Goal: Task Accomplishment & Management: Manage account settings

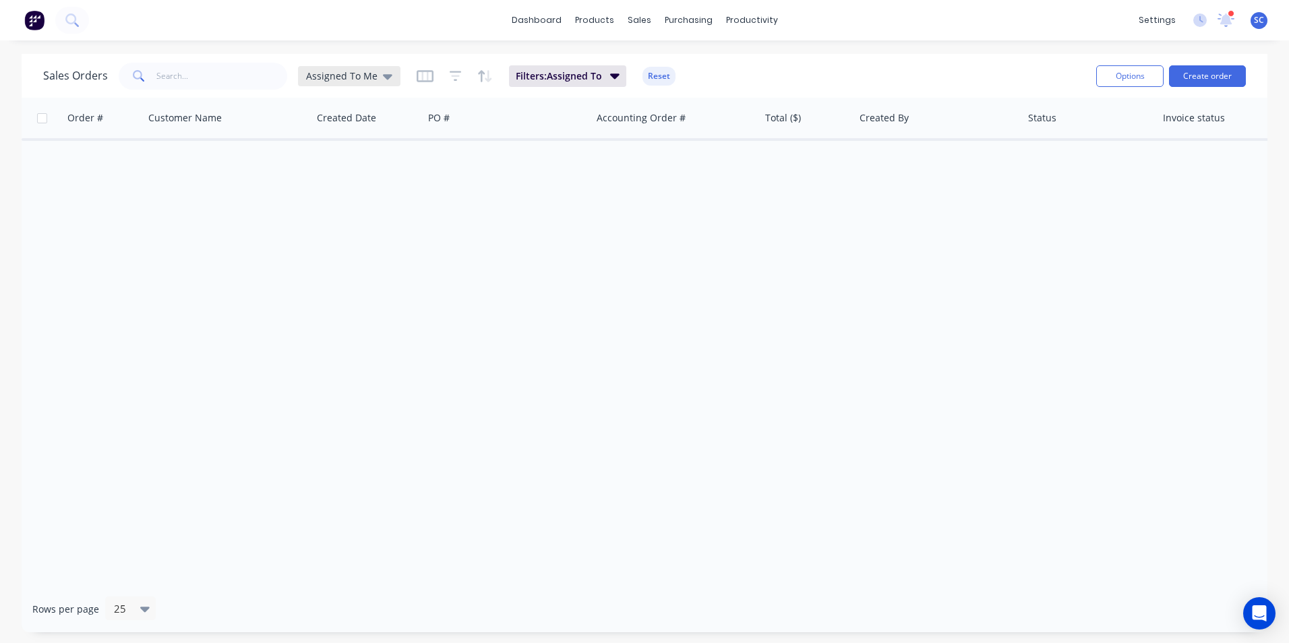
click at [355, 79] on span "Assigned To Me" at bounding box center [341, 76] width 71 height 14
click at [335, 193] on button "None" at bounding box center [379, 191] width 154 height 16
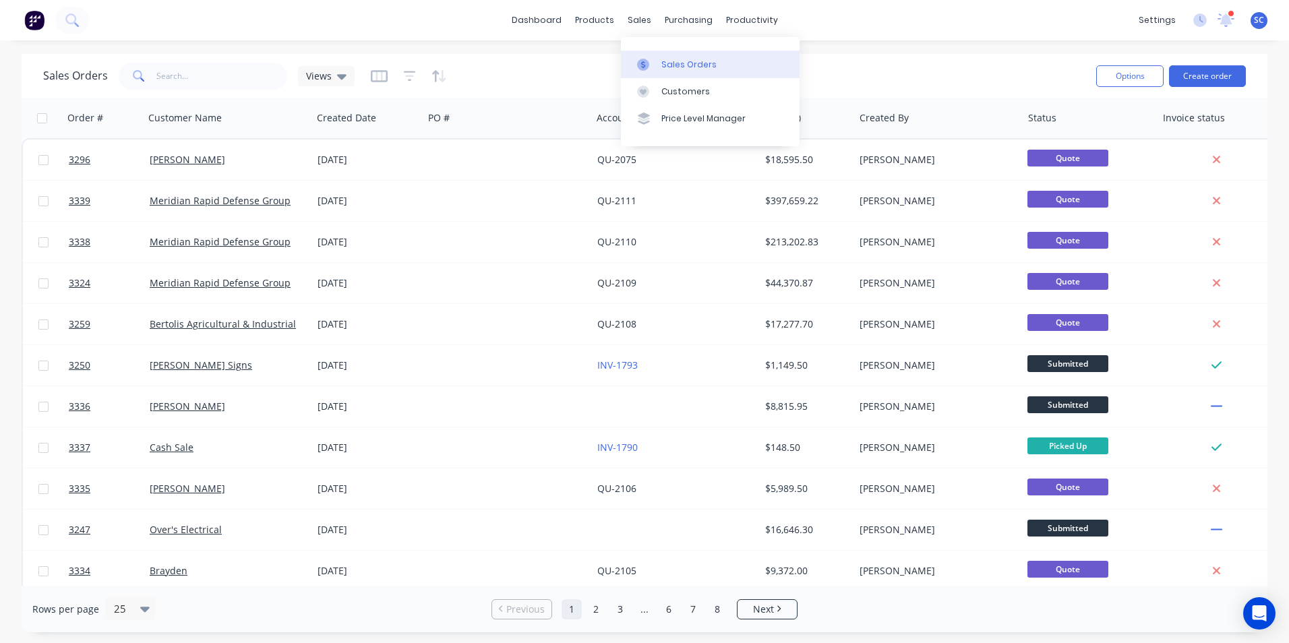
click at [665, 67] on div "Sales Orders" at bounding box center [688, 65] width 55 height 12
click at [218, 78] on input "text" at bounding box center [221, 76] width 131 height 27
type input "d"
type input "[PERSON_NAME]"
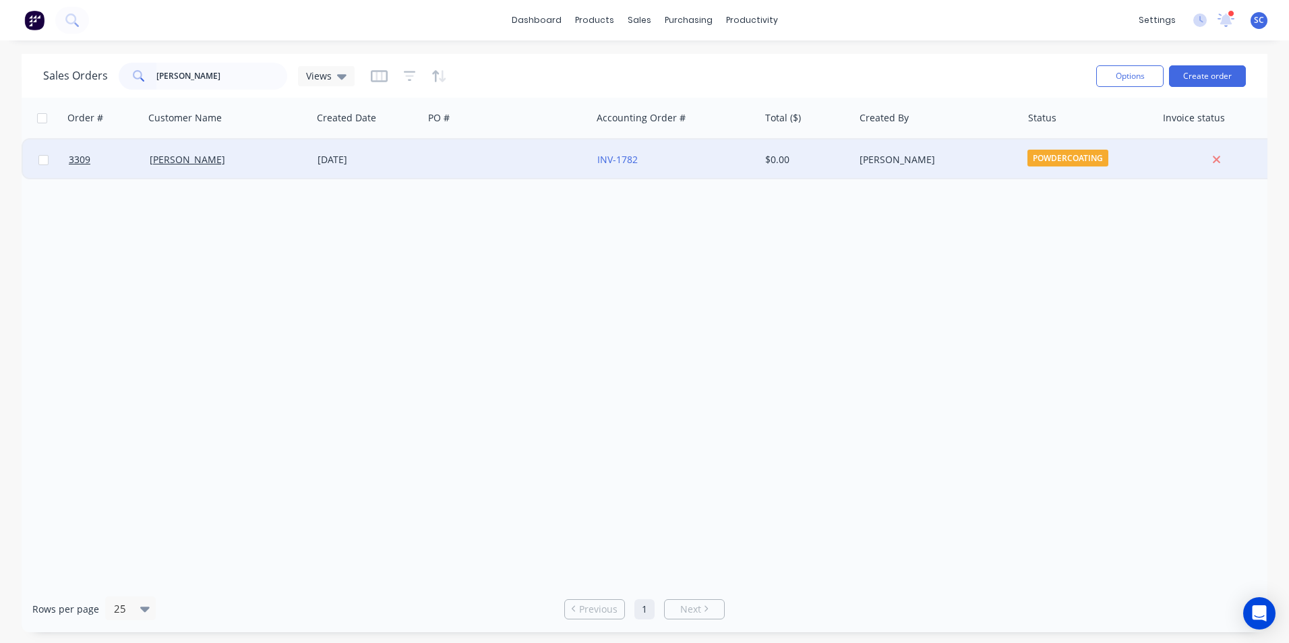
click at [515, 151] on div at bounding box center [507, 160] width 168 height 40
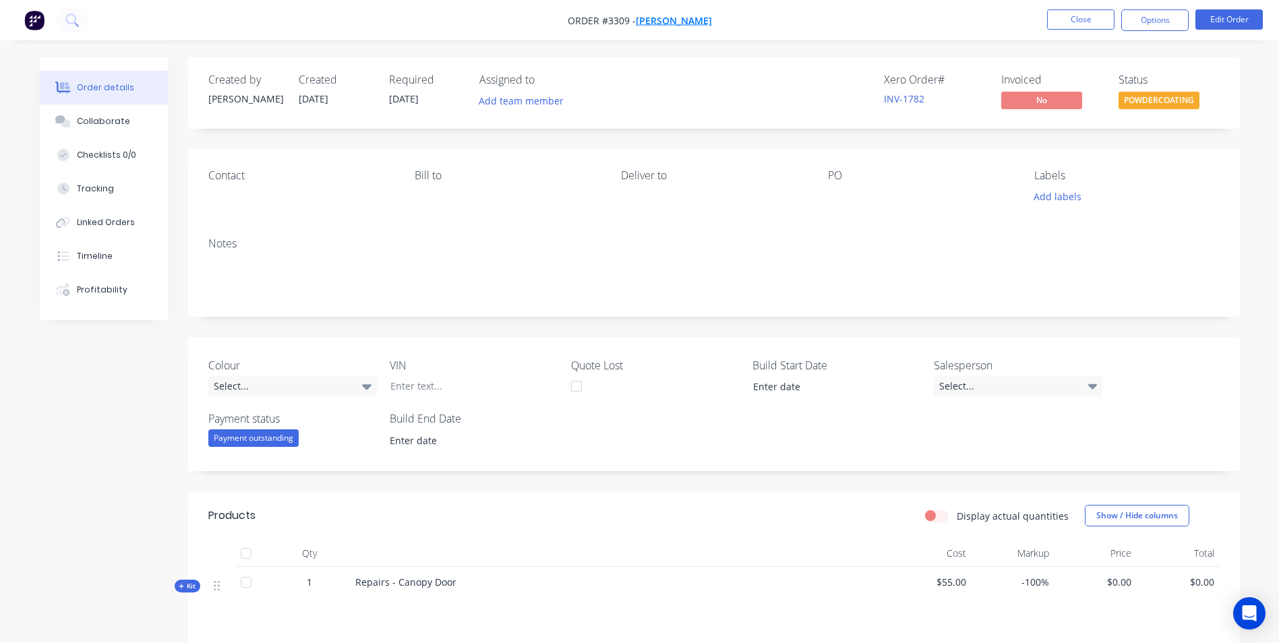
click at [672, 23] on span "[PERSON_NAME]" at bounding box center [674, 20] width 76 height 13
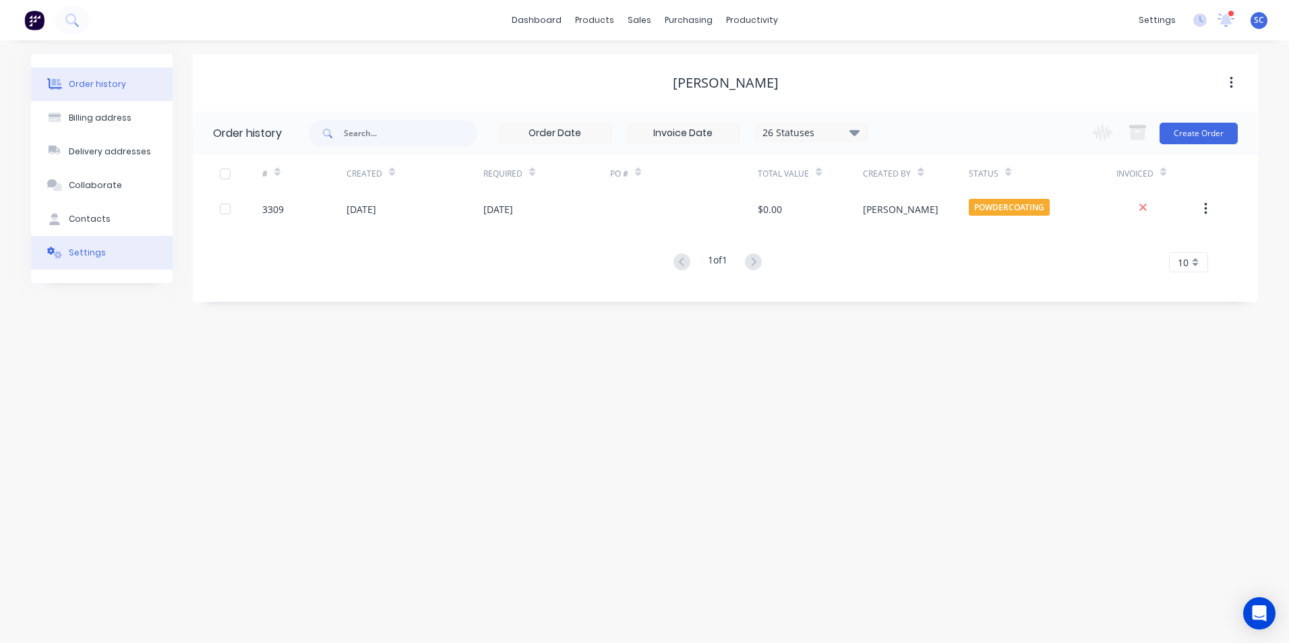
click at [86, 260] on button "Settings" at bounding box center [102, 253] width 142 height 34
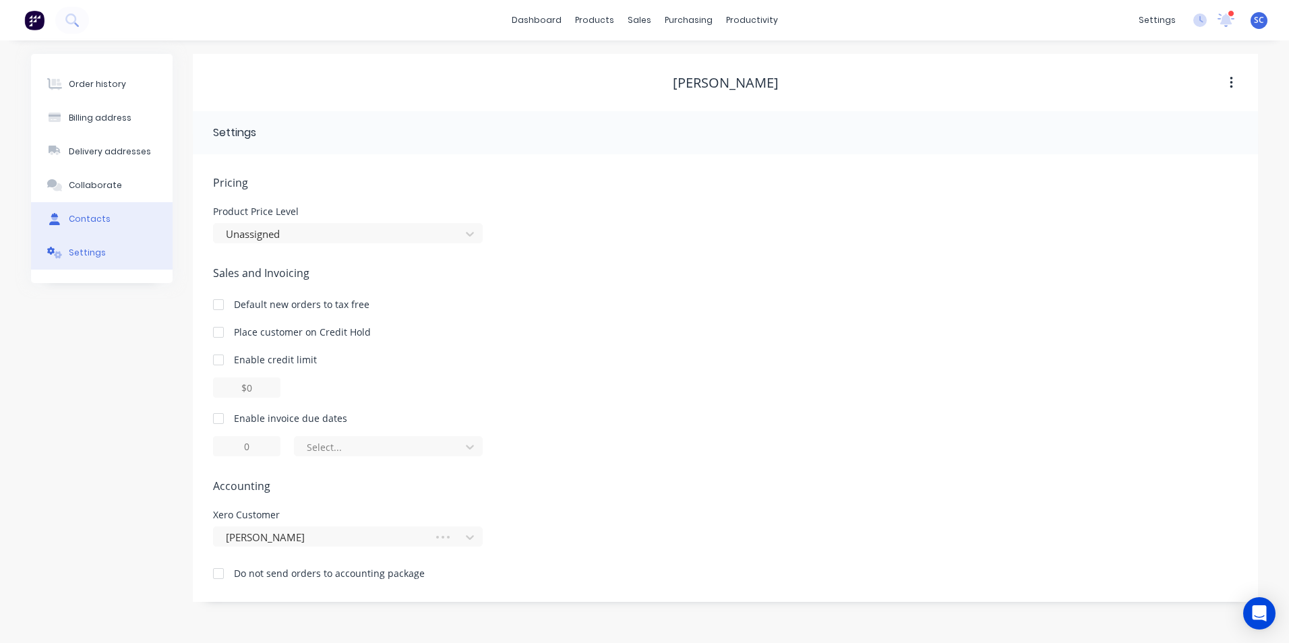
click at [102, 223] on div "Contacts" at bounding box center [90, 219] width 42 height 12
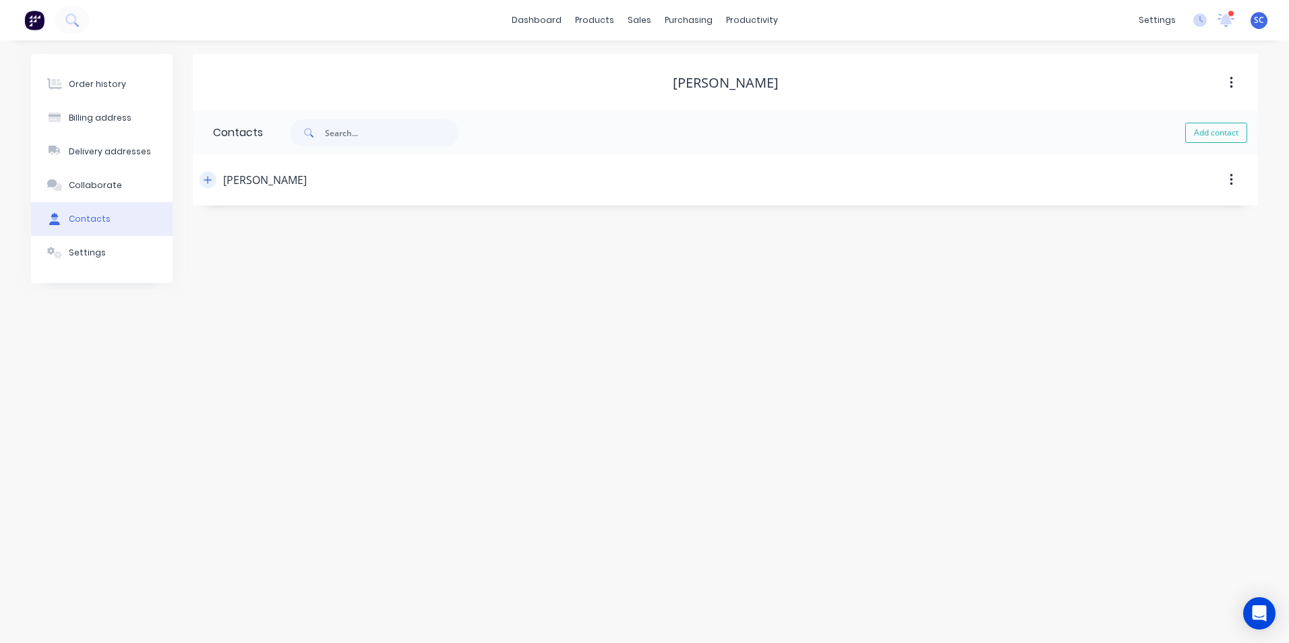
click at [214, 181] on button "button" at bounding box center [208, 179] width 17 height 17
click at [94, 252] on div "Settings" at bounding box center [87, 253] width 37 height 12
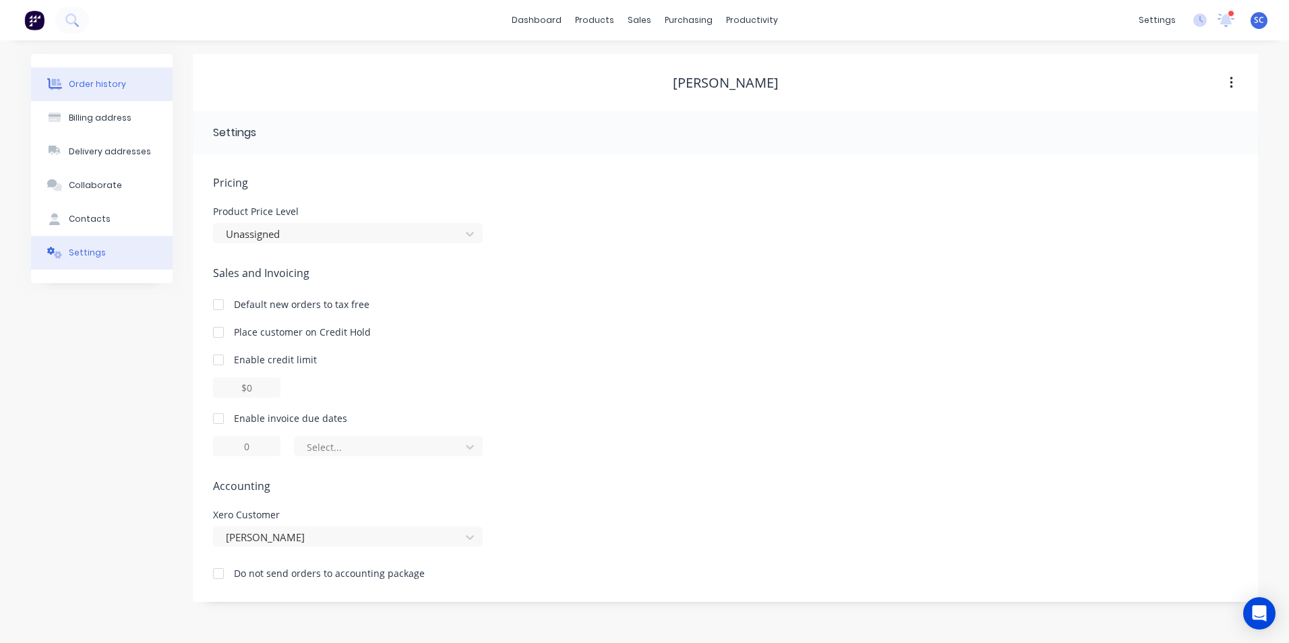
click at [113, 88] on div "Order history" at bounding box center [97, 84] width 57 height 12
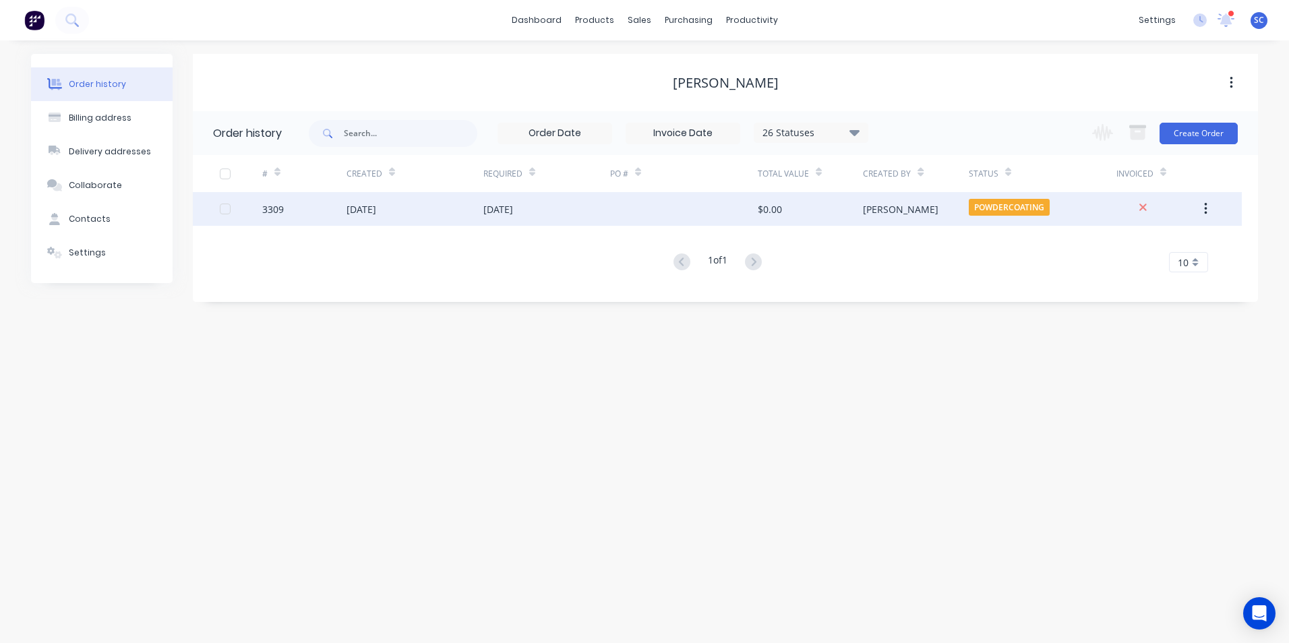
click at [690, 208] on div at bounding box center [684, 209] width 148 height 34
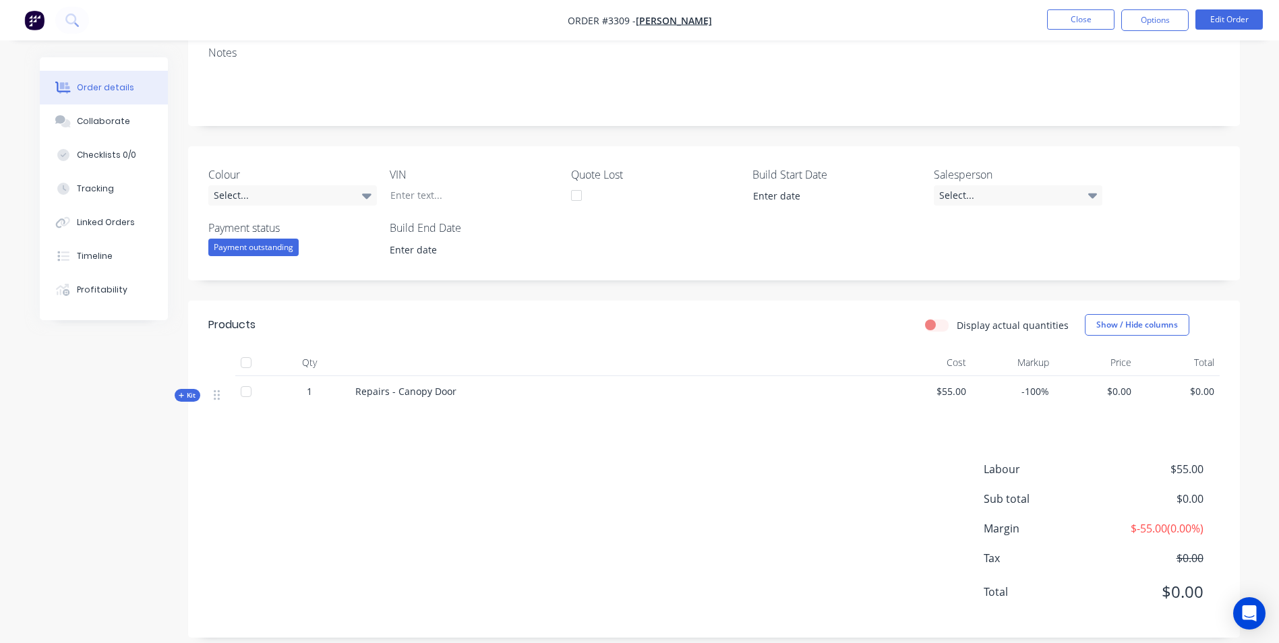
scroll to position [206, 0]
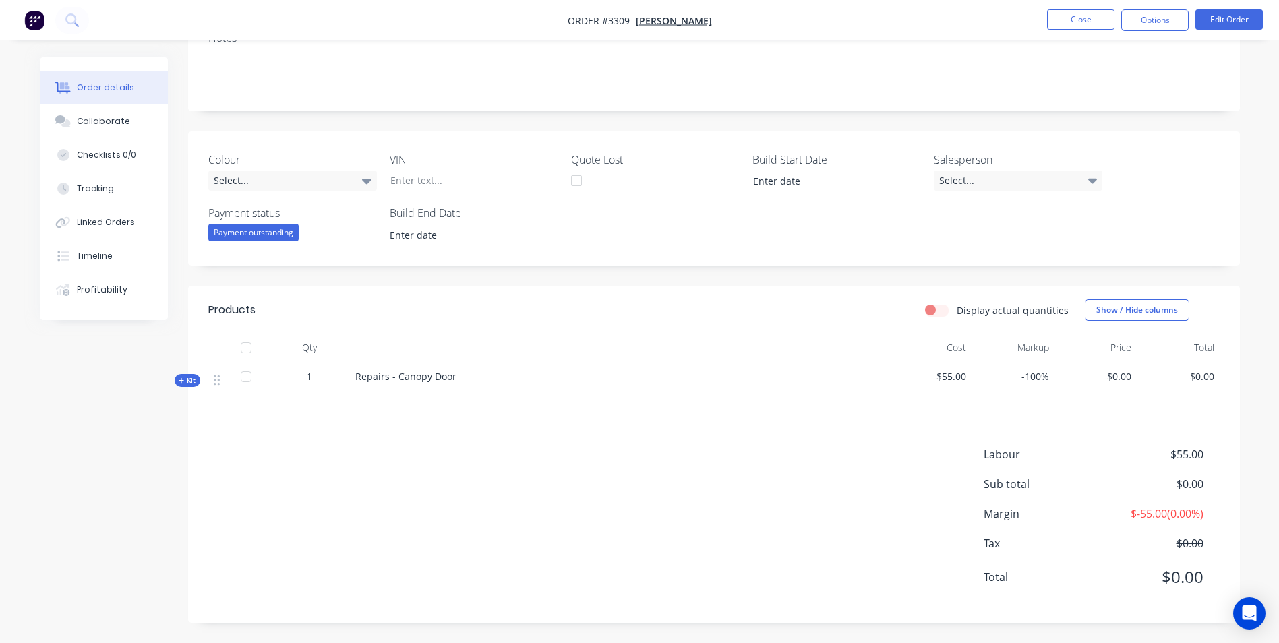
click at [183, 377] on icon at bounding box center [182, 380] width 6 height 7
click at [1224, 20] on button "Edit Order" at bounding box center [1228, 19] width 67 height 20
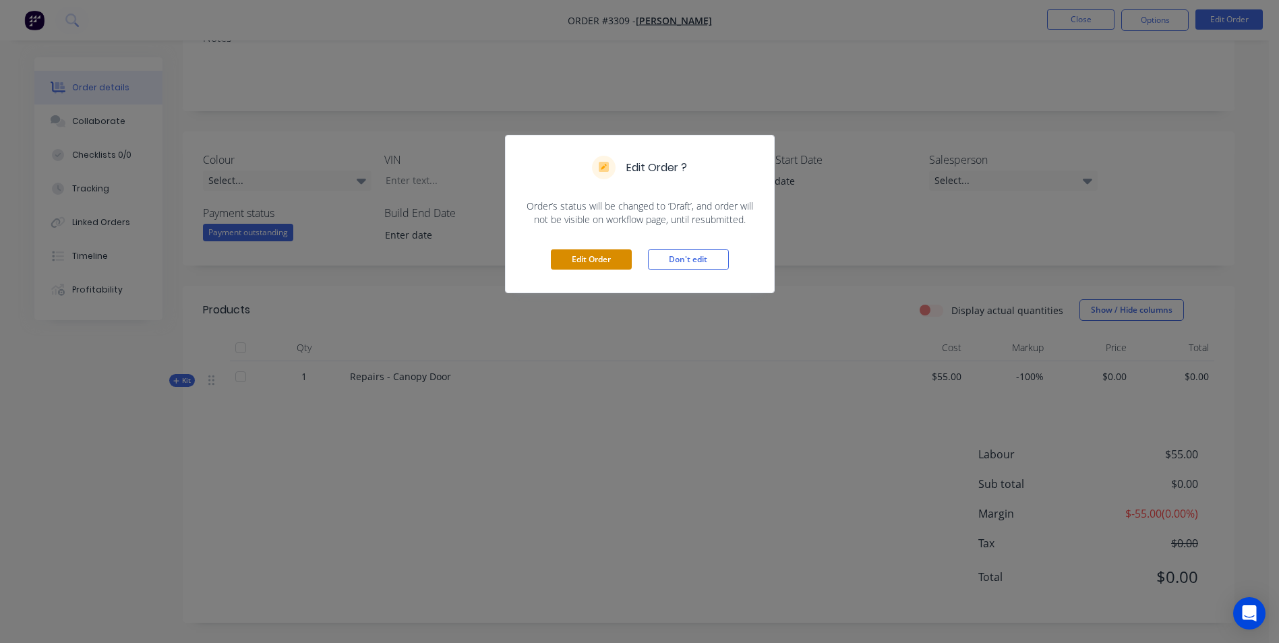
click at [589, 254] on button "Edit Order" at bounding box center [591, 259] width 81 height 20
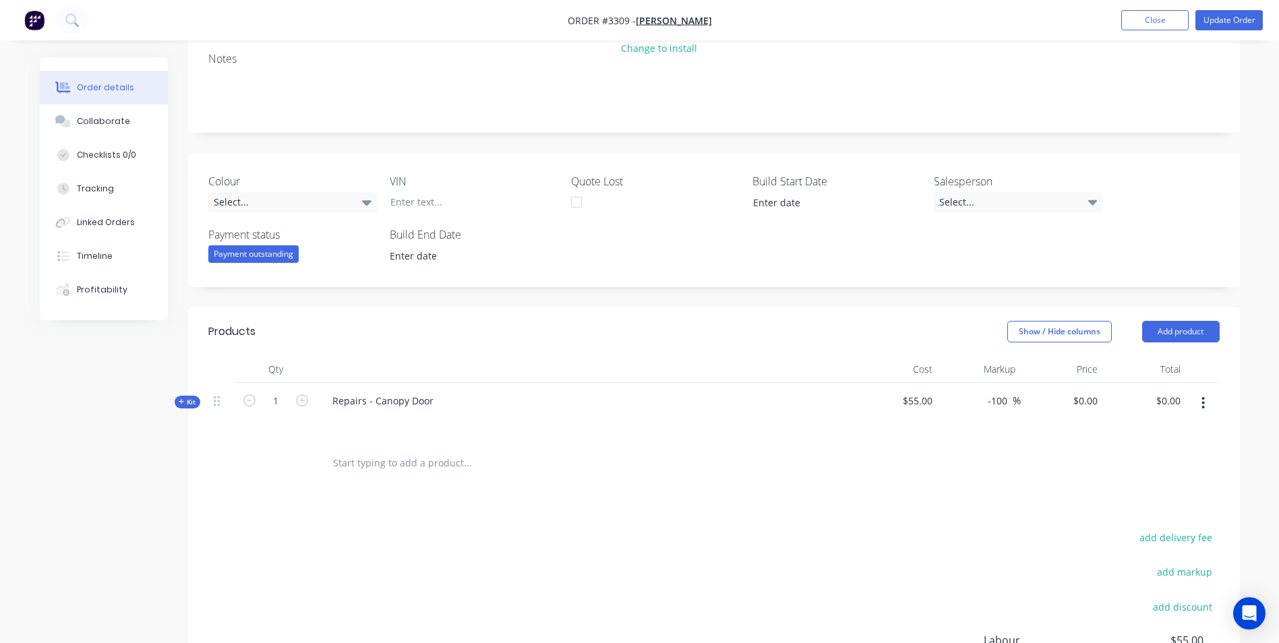
scroll to position [202, 0]
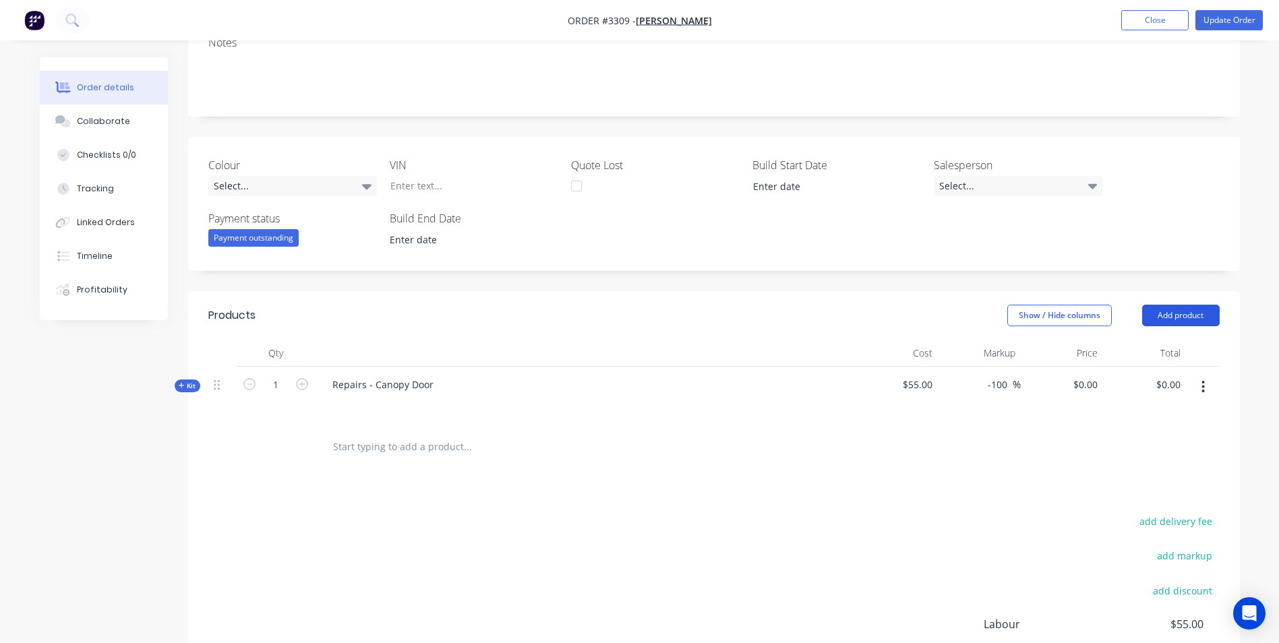
click at [1185, 312] on button "Add product" at bounding box center [1181, 316] width 78 height 22
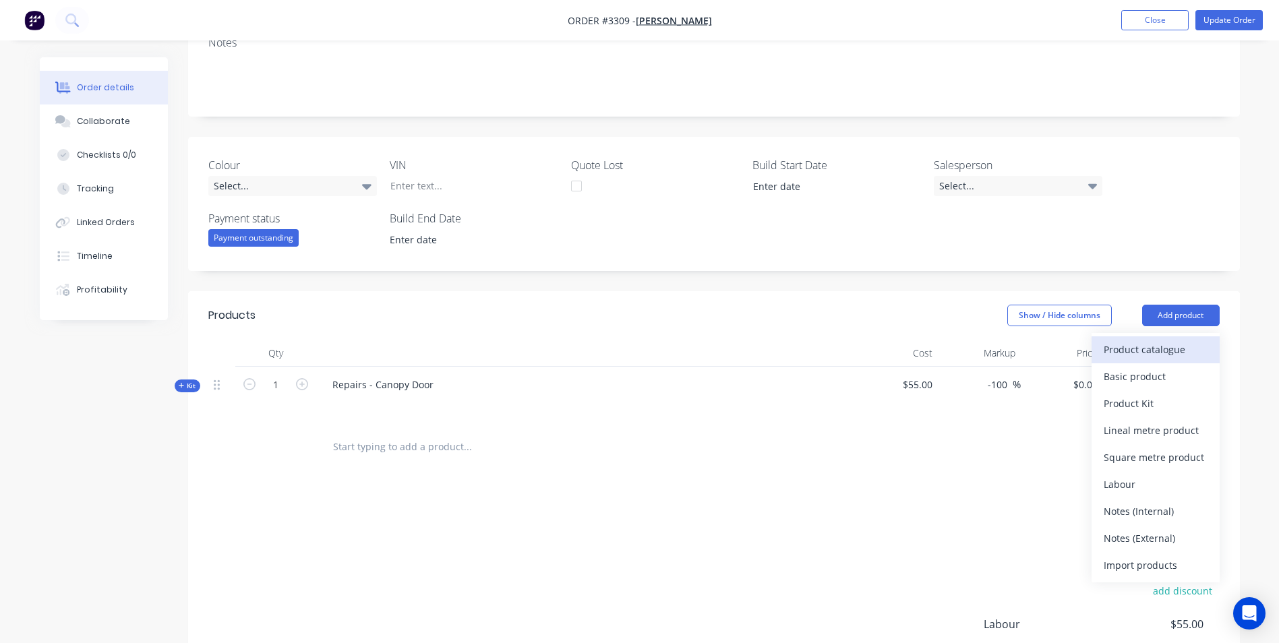
click at [1137, 355] on div "Product catalogue" at bounding box center [1155, 350] width 104 height 20
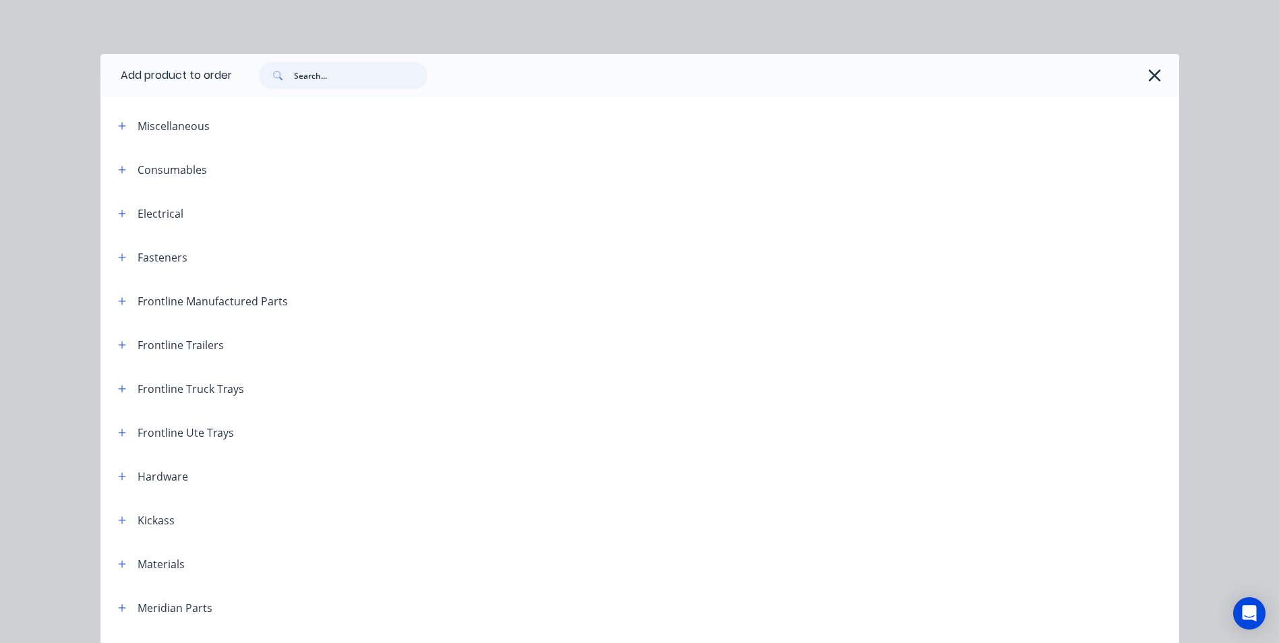
click at [336, 72] on input "text" at bounding box center [360, 75] width 133 height 27
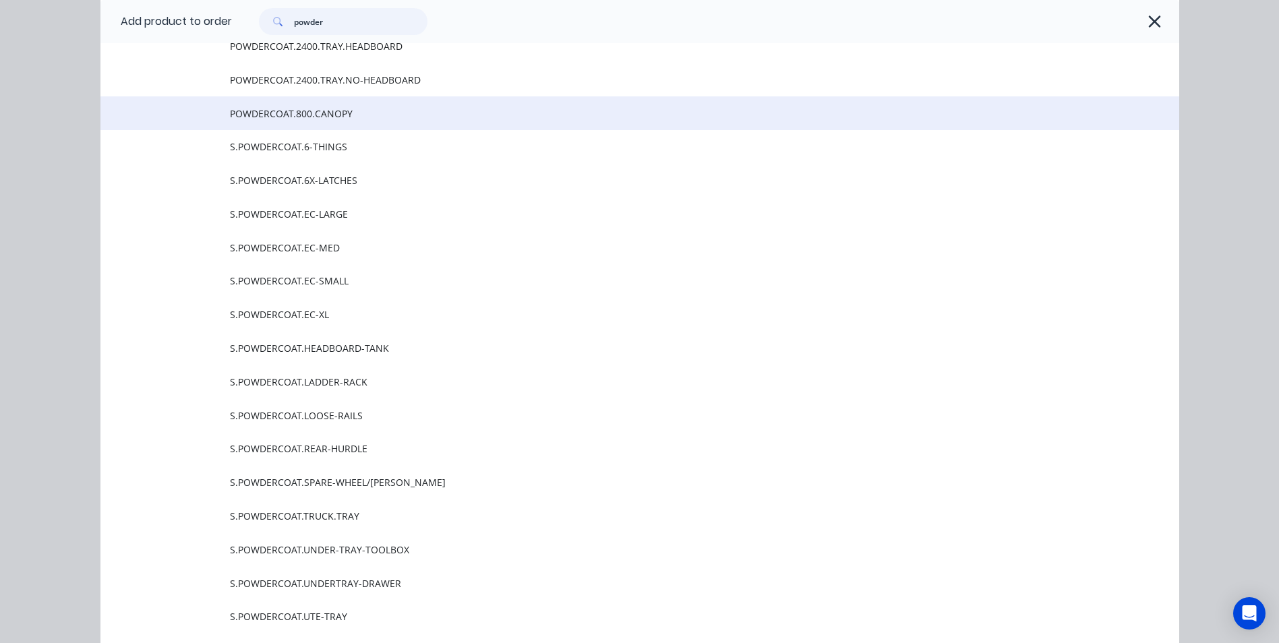
scroll to position [982, 0]
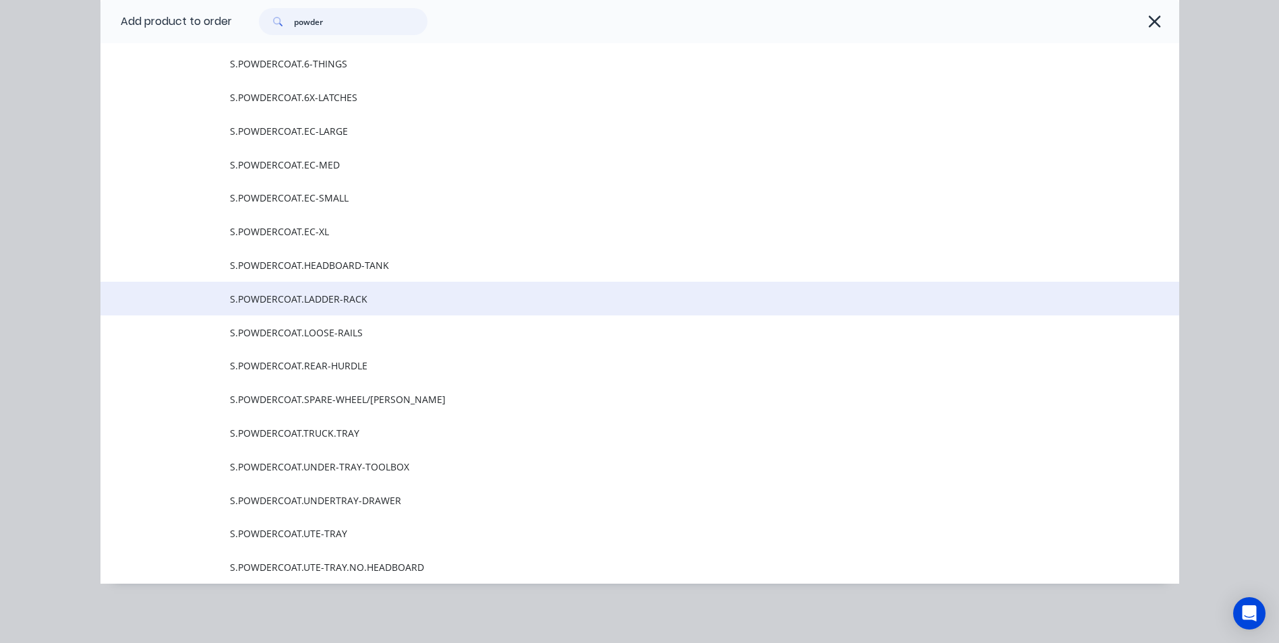
type input "powder"
click at [340, 304] on span "S.POWDERCOAT.LADDER-RACK" at bounding box center [609, 299] width 759 height 14
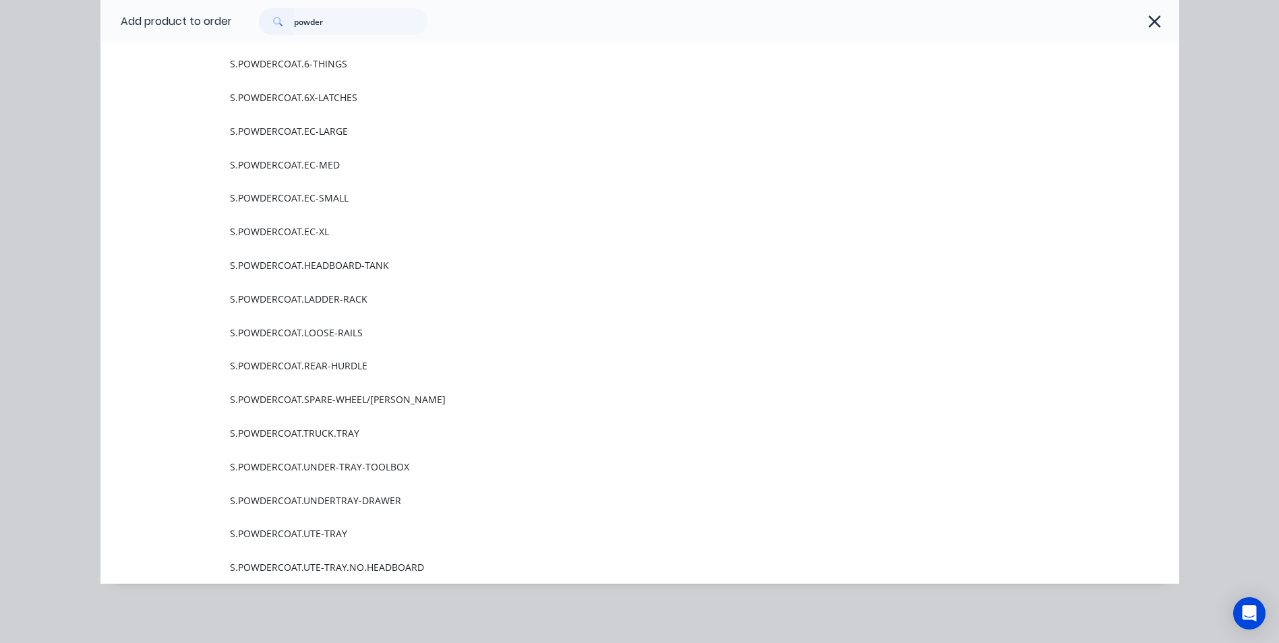
scroll to position [0, 0]
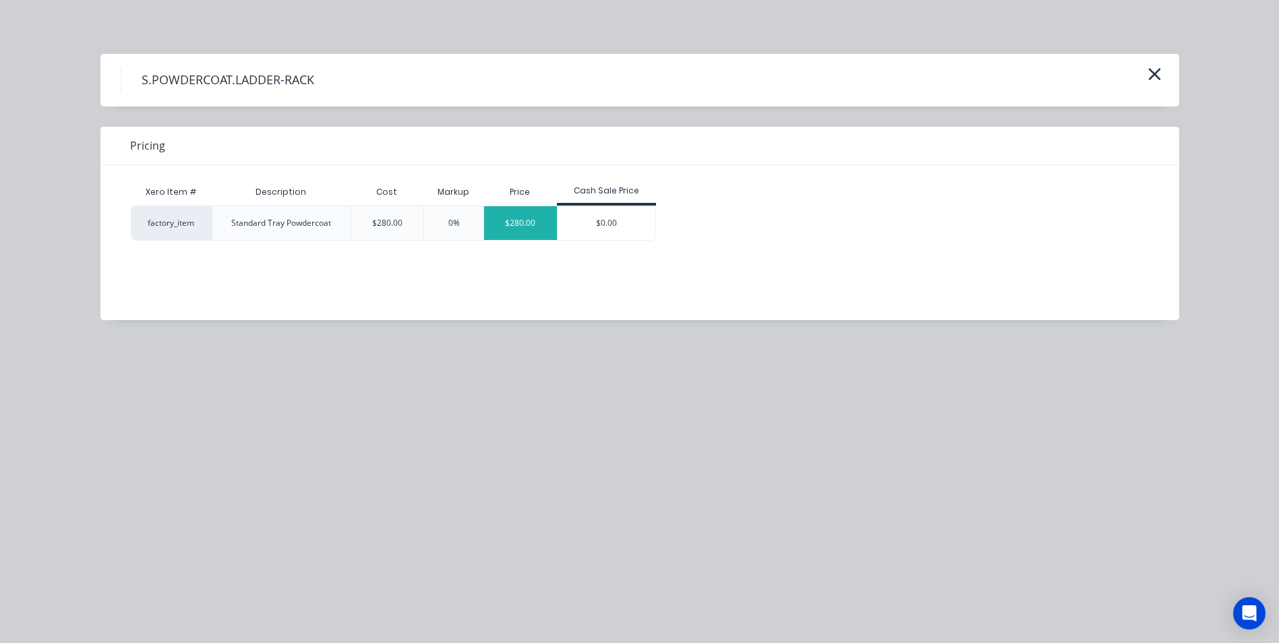
click at [521, 218] on div "$280.00" at bounding box center [520, 223] width 73 height 34
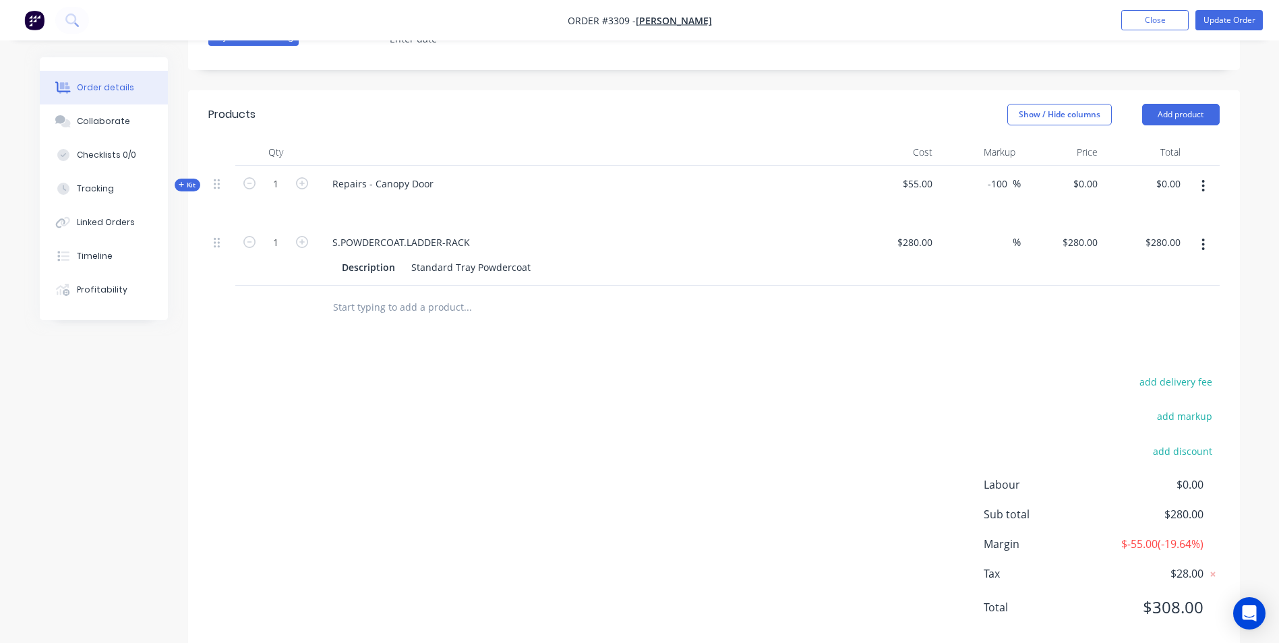
scroll to position [404, 0]
click at [903, 340] on div "Products Show / Hide columns Add product Qty Cost Markup Price Total Kit 1 Repa…" at bounding box center [714, 370] width 1052 height 563
click at [890, 81] on div "Created by [PERSON_NAME] Created [DATE] Required [DATE] Assigned to Add team me…" at bounding box center [714, 152] width 1052 height 999
click at [179, 184] on icon at bounding box center [182, 183] width 6 height 7
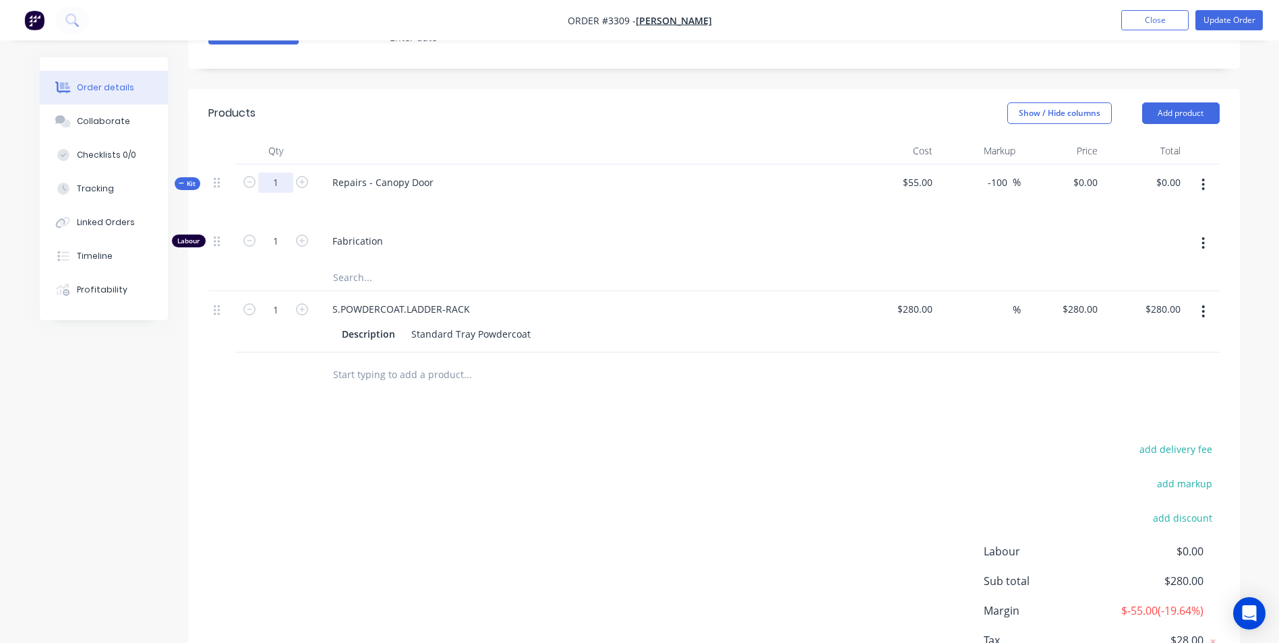
click at [286, 187] on input "1" at bounding box center [275, 183] width 35 height 20
click at [488, 122] on div "Show / Hide columns Add product" at bounding box center [821, 113] width 796 height 22
click at [277, 238] on input "1" at bounding box center [275, 241] width 35 height 20
click at [429, 450] on div "add delivery fee add markup add discount Labour $0.00 Sub total $280.00 Margin …" at bounding box center [713, 570] width 1011 height 260
click at [105, 194] on div "Tracking" at bounding box center [95, 189] width 37 height 12
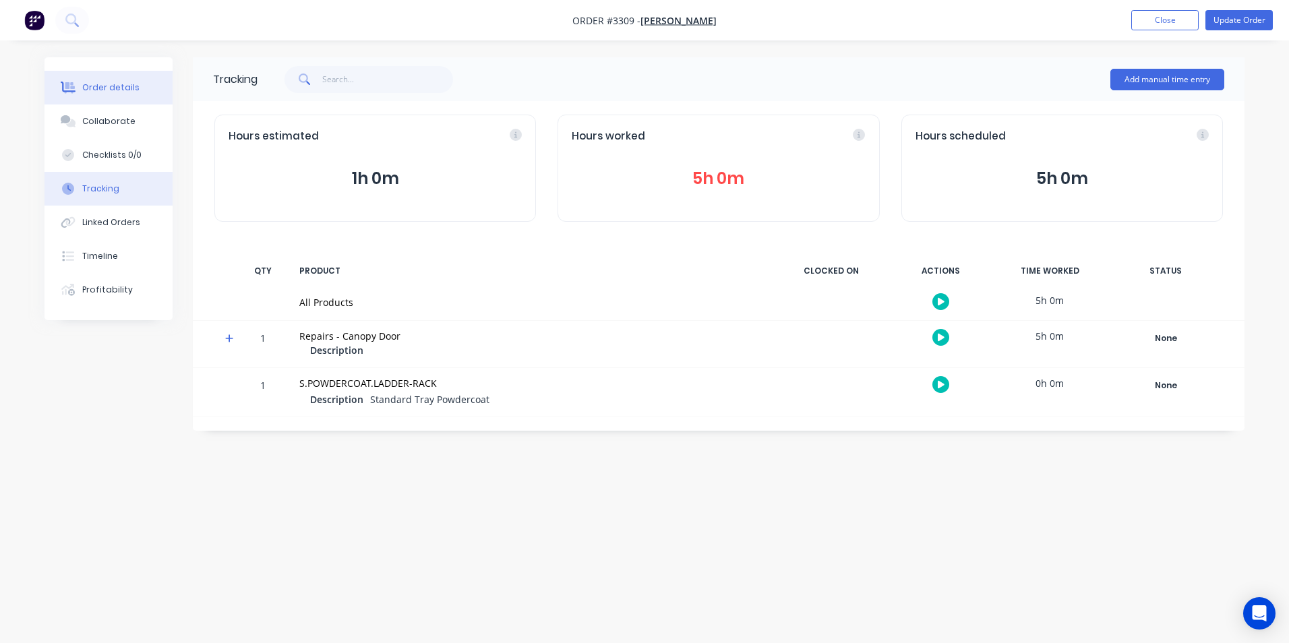
click at [133, 94] on button "Order details" at bounding box center [108, 88] width 128 height 34
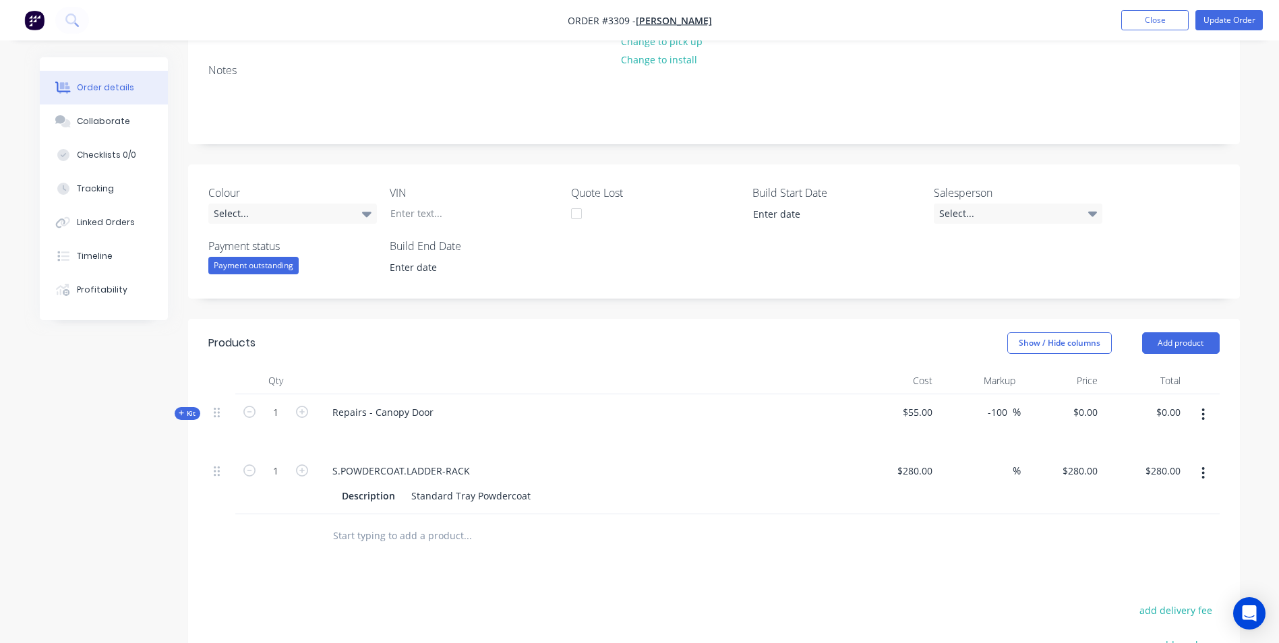
scroll to position [270, 0]
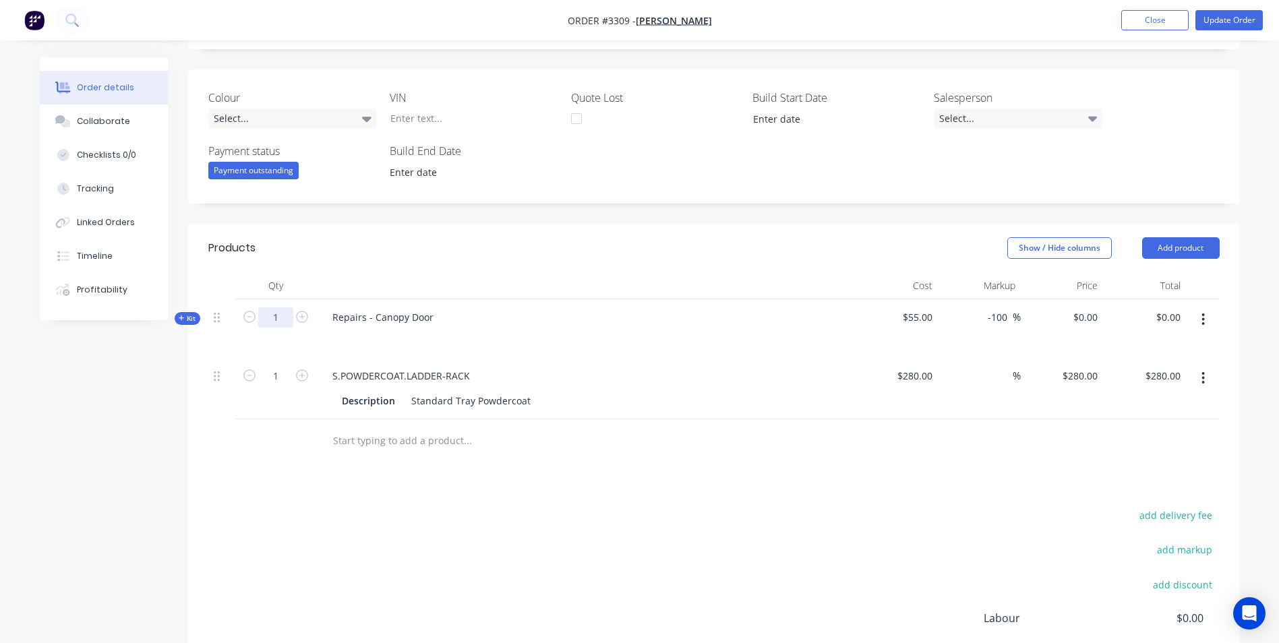
click at [279, 317] on input "1" at bounding box center [275, 317] width 35 height 20
type input "6"
click at [406, 255] on div "Products" at bounding box center [315, 248] width 215 height 22
click at [190, 317] on span "Kit" at bounding box center [188, 318] width 18 height 10
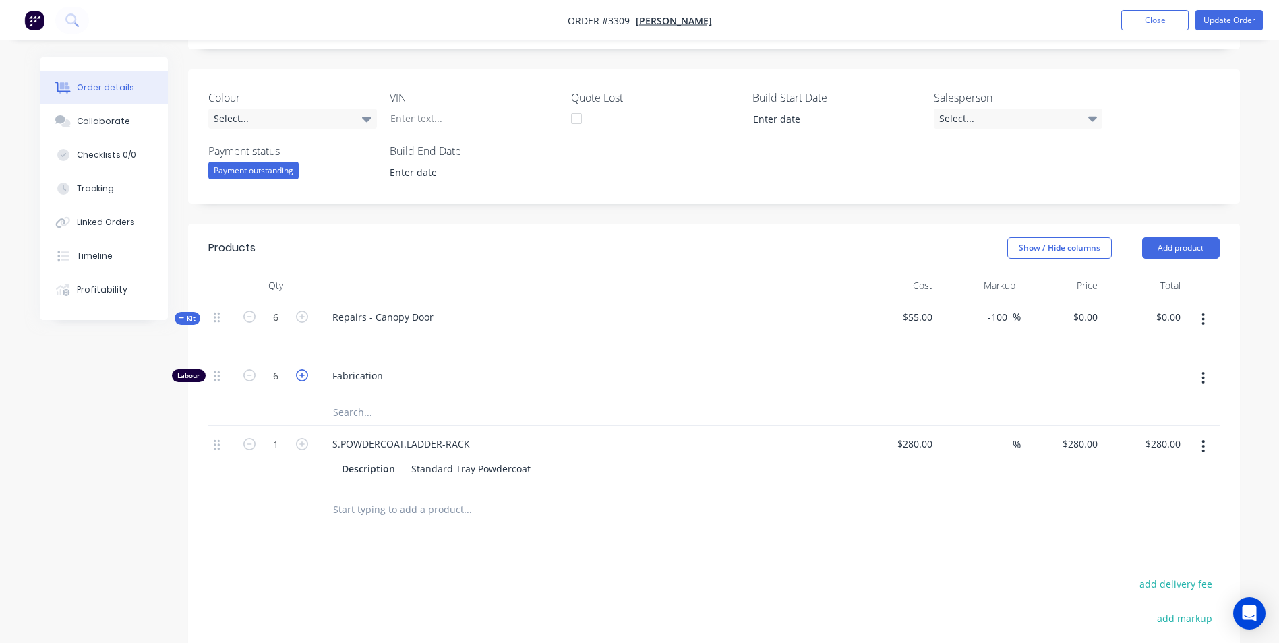
click at [303, 375] on icon "button" at bounding box center [302, 375] width 12 height 12
click at [249, 376] on icon "button" at bounding box center [249, 375] width 12 height 12
type input "6"
click at [282, 323] on input "6" at bounding box center [275, 317] width 35 height 20
type input "1"
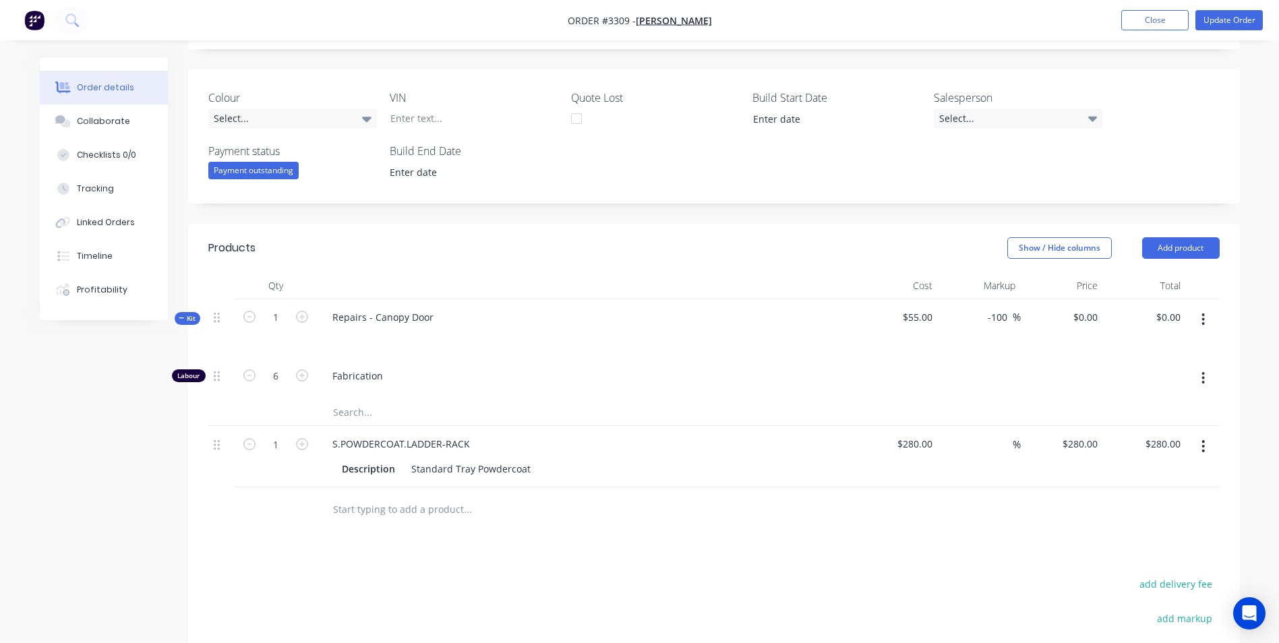
click at [340, 262] on header "Products Show / Hide columns Add product" at bounding box center [714, 248] width 1052 height 49
click at [300, 377] on icon "button" at bounding box center [302, 375] width 12 height 12
click at [299, 378] on icon "button" at bounding box center [302, 375] width 12 height 12
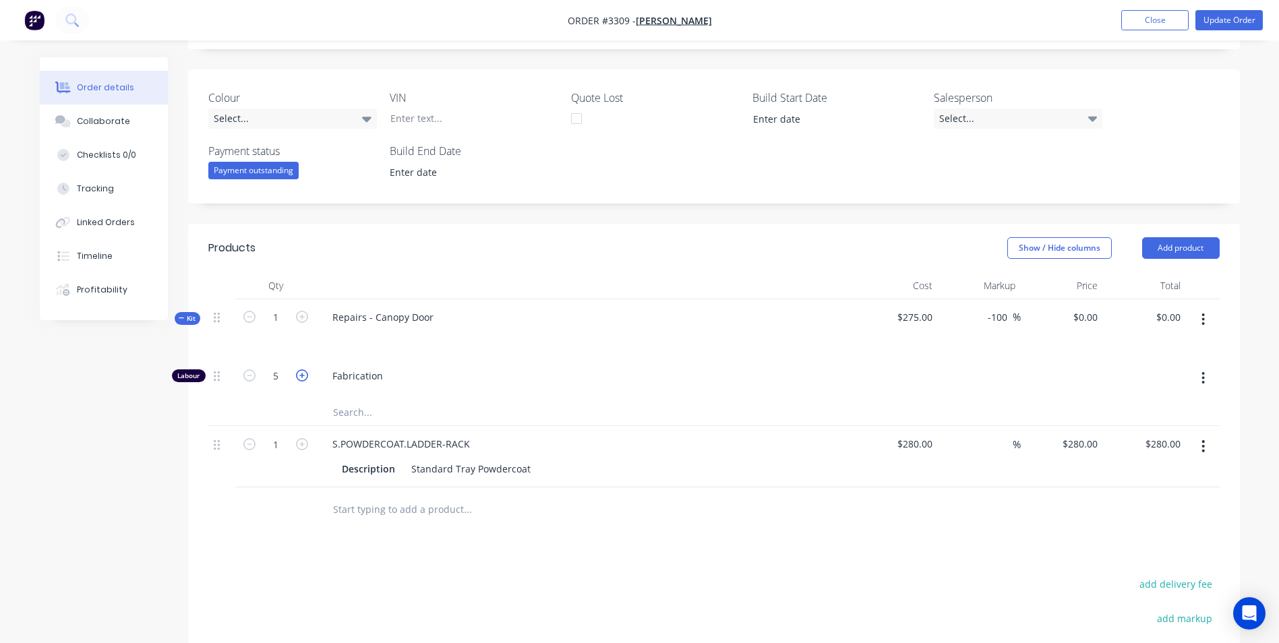
click at [299, 378] on icon "button" at bounding box center [302, 375] width 12 height 12
type input "6"
click at [413, 258] on div "Products" at bounding box center [315, 248] width 215 height 22
click at [181, 316] on icon at bounding box center [182, 318] width 6 height 7
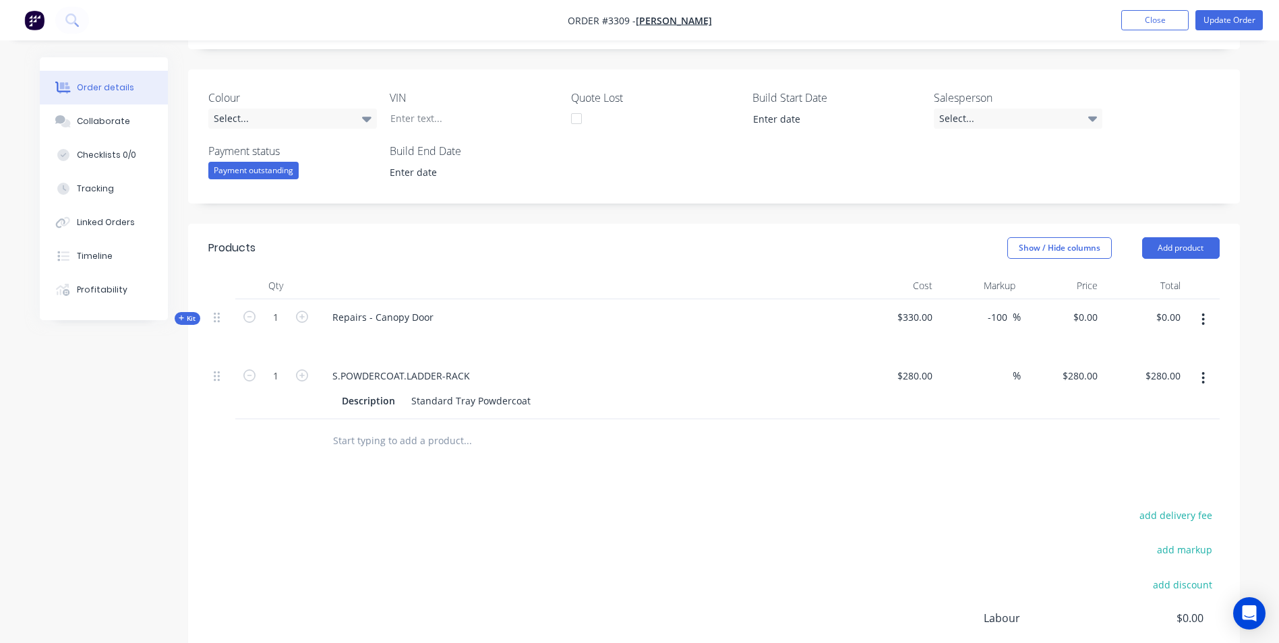
click at [897, 217] on div "Created by [PERSON_NAME] Created [DATE] Required [DATE] Assigned to Add team me…" at bounding box center [714, 287] width 1052 height 999
click at [1085, 320] on div "0 $0.00" at bounding box center [1084, 317] width 36 height 20
type input "720"
type input "118.18"
type input "$720.00"
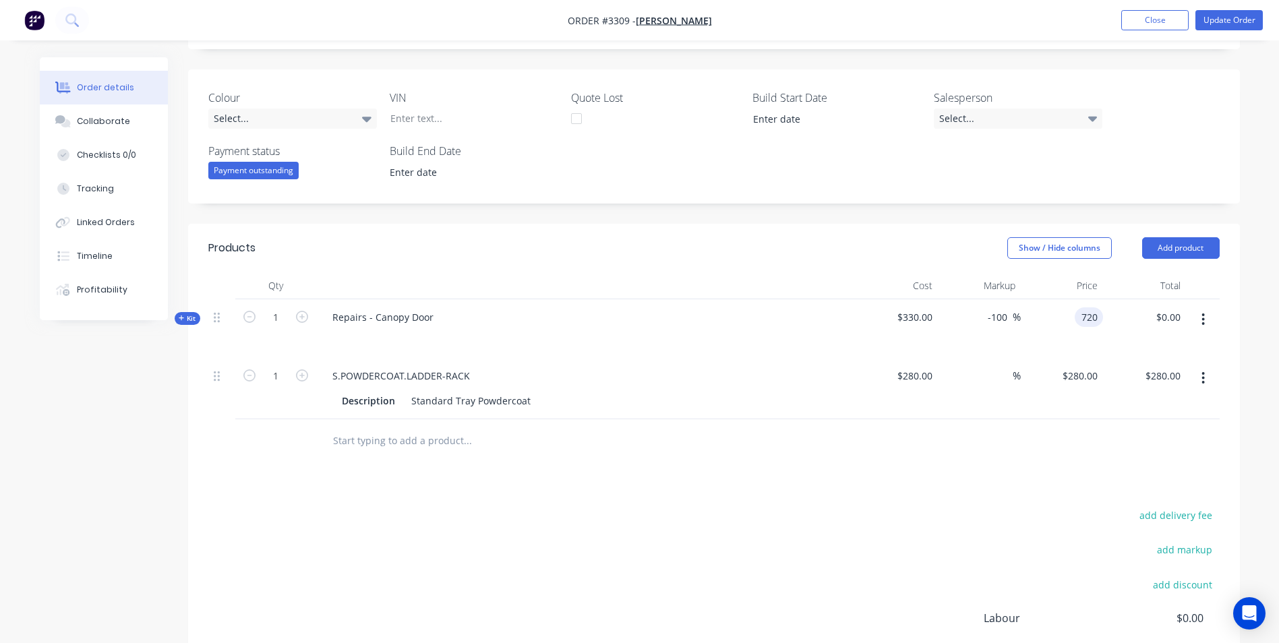
type input "$720.00"
click at [890, 247] on div "Show / Hide columns Add product" at bounding box center [821, 248] width 796 height 22
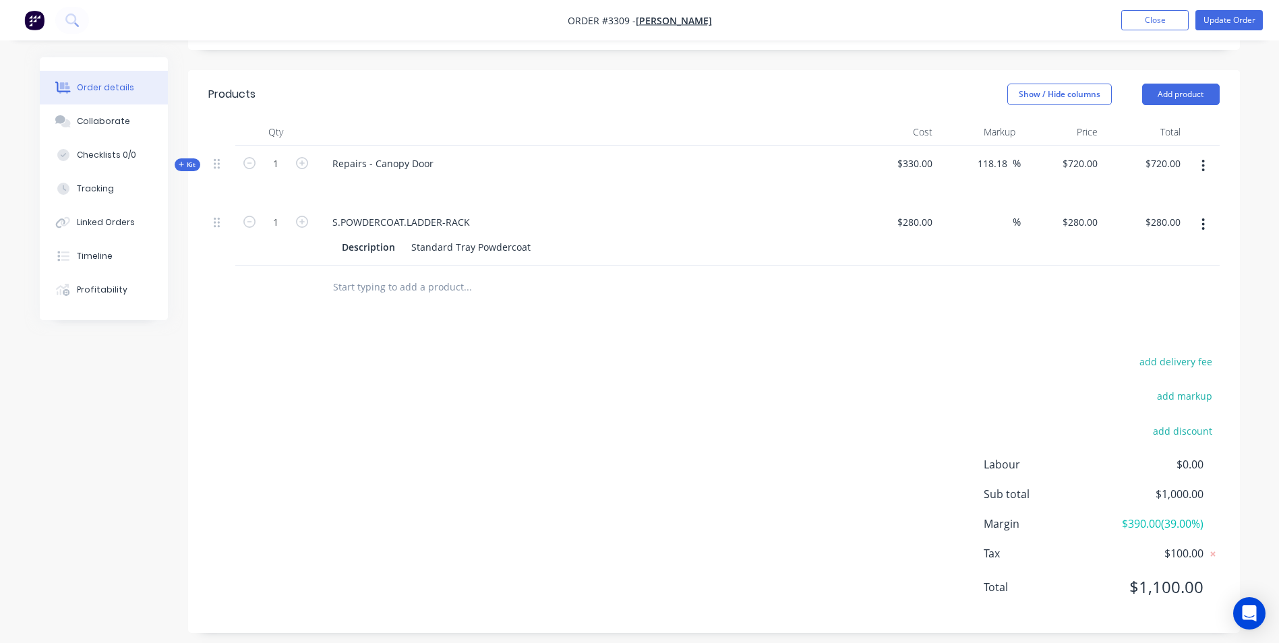
scroll to position [433, 0]
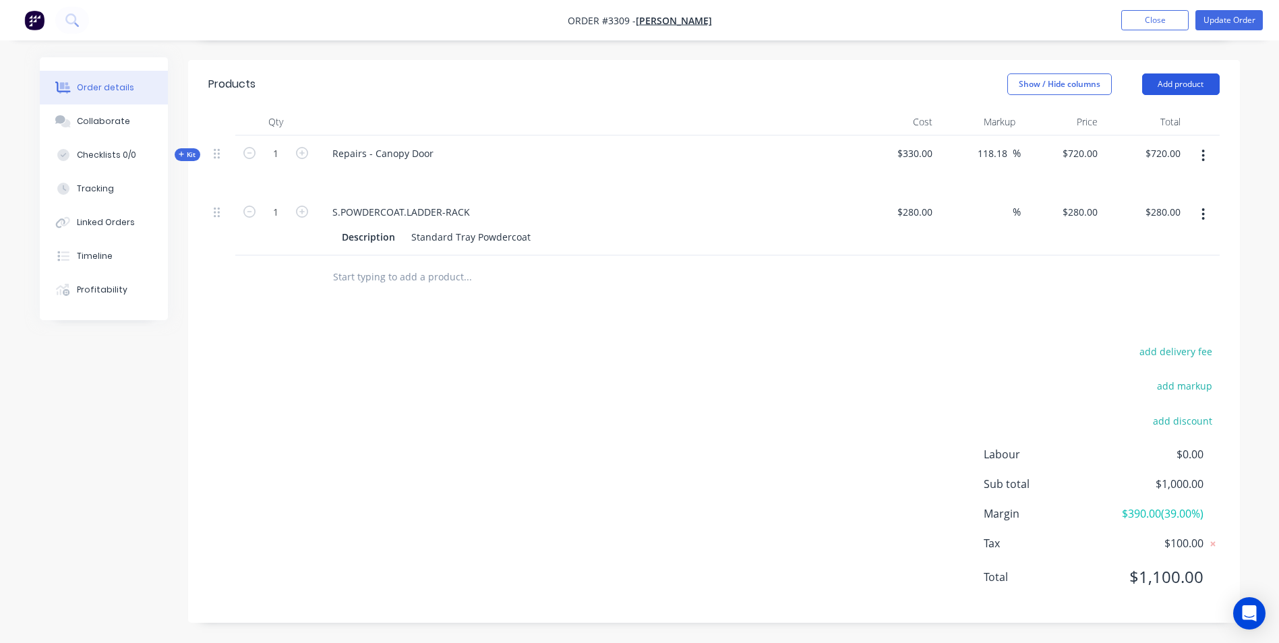
click at [1194, 84] on button "Add product" at bounding box center [1181, 84] width 78 height 22
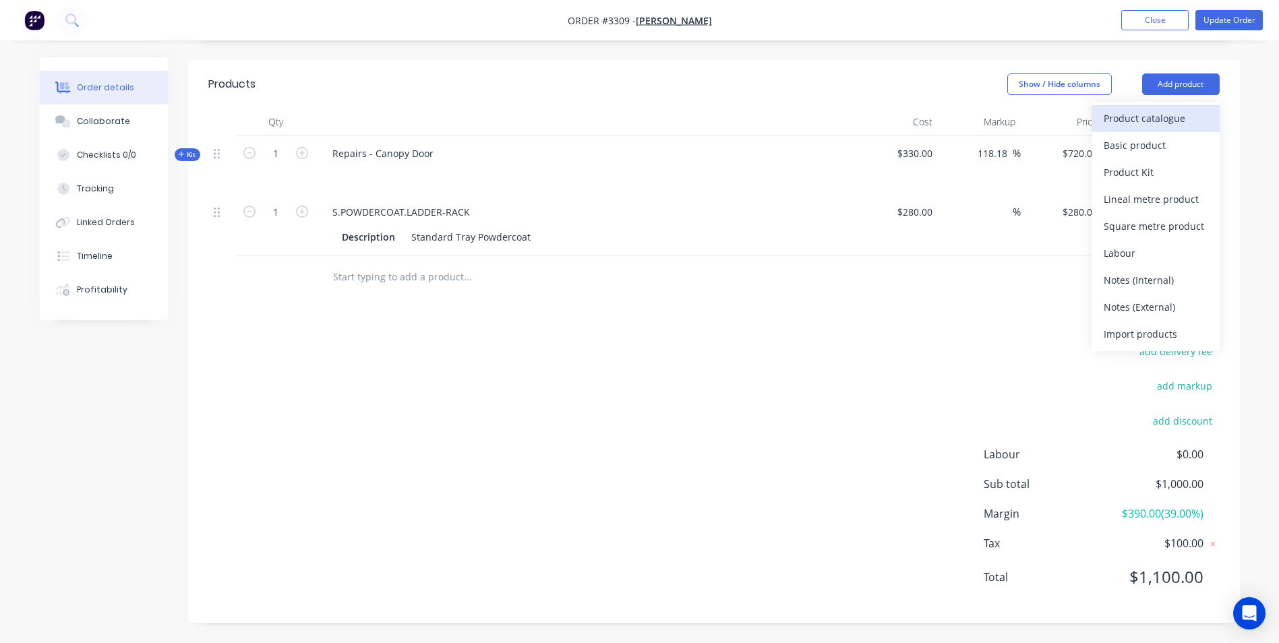
click at [1141, 119] on div "Product catalogue" at bounding box center [1155, 119] width 104 height 20
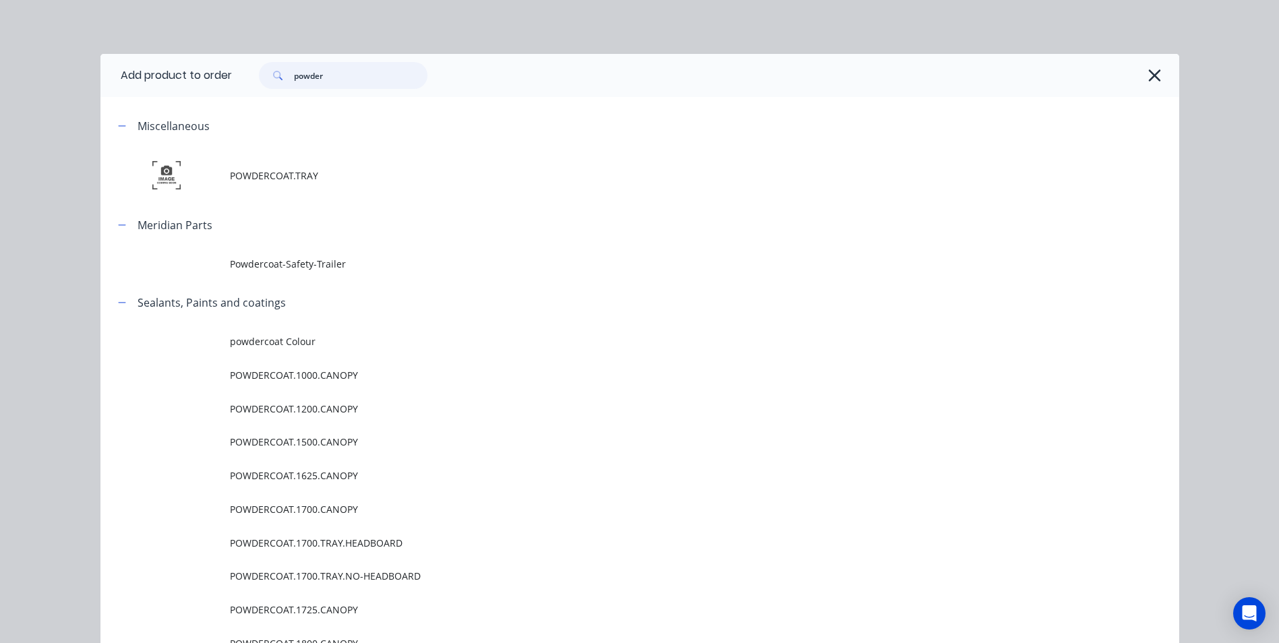
drag, startPoint x: 326, startPoint y: 72, endPoint x: 231, endPoint y: 84, distance: 95.1
click at [227, 90] on header "Add product to order powder" at bounding box center [639, 75] width 1079 height 43
type input "whale"
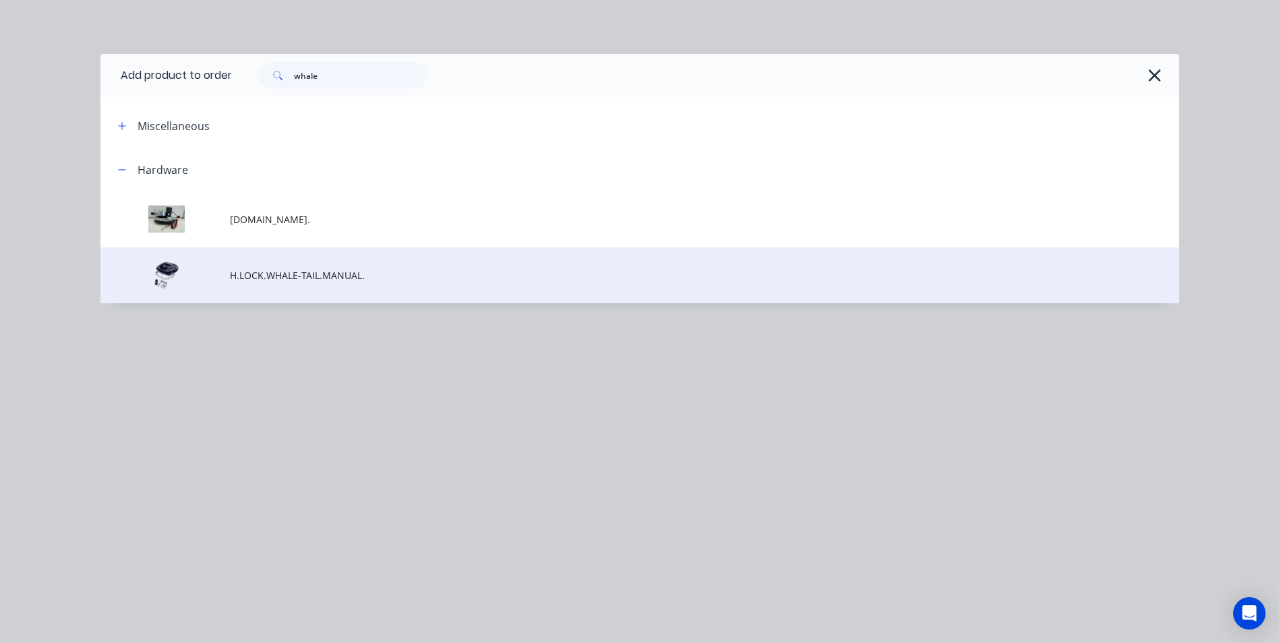
click at [286, 277] on span "H.LOCK.WHALE-TAIL.MANUAL." at bounding box center [609, 275] width 759 height 14
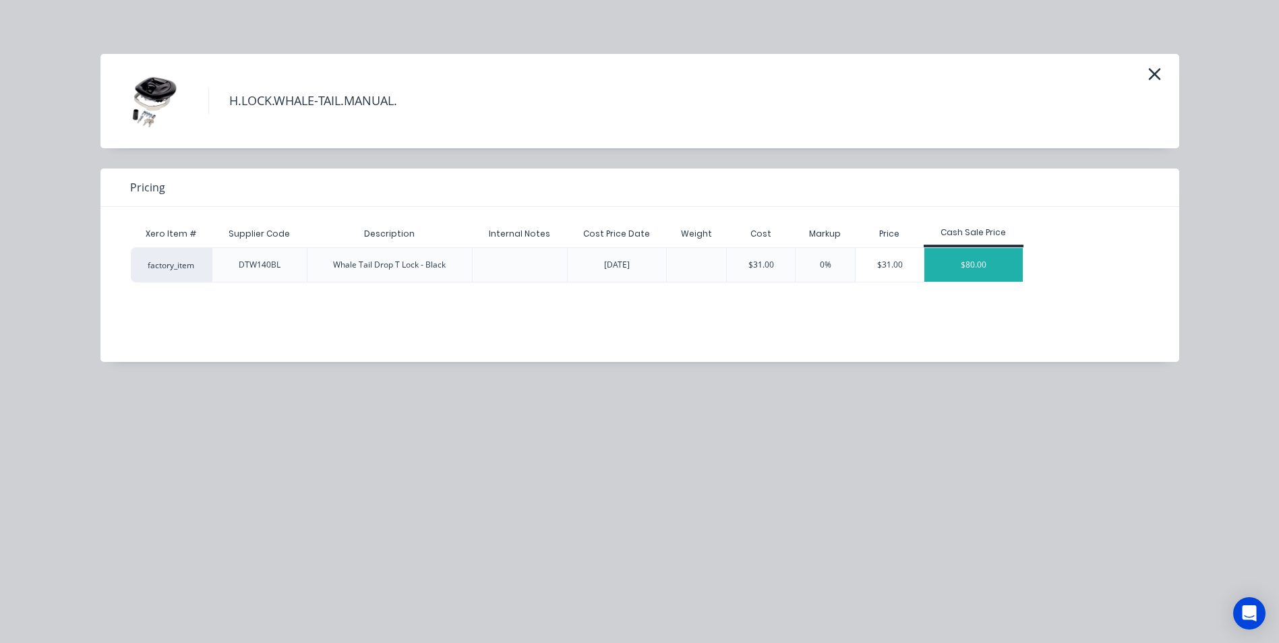
click at [975, 268] on div "$80.00" at bounding box center [973, 265] width 98 height 34
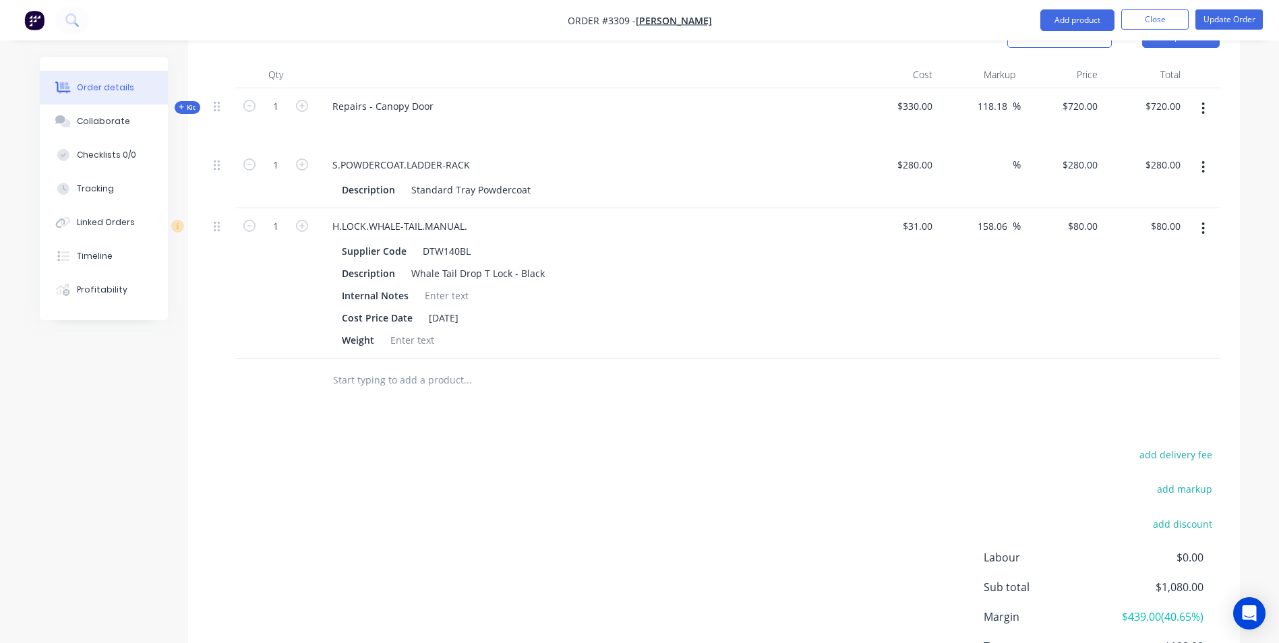
scroll to position [501, 0]
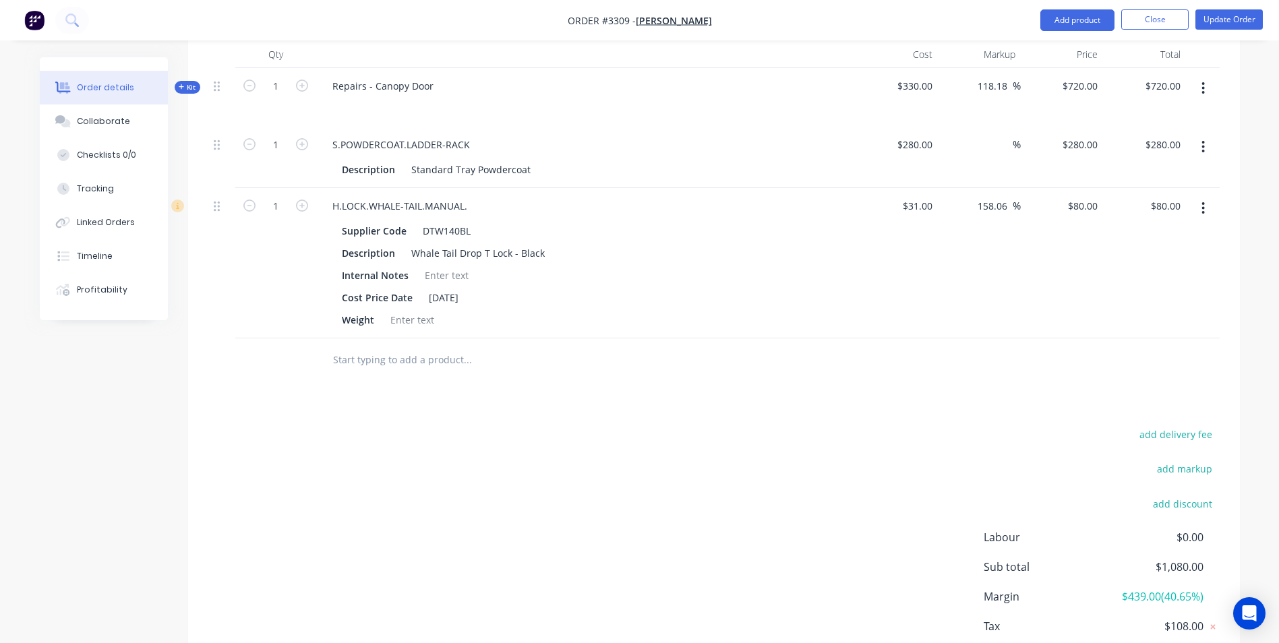
click at [704, 460] on div "add delivery fee add markup add discount Labour $0.00 Sub total $1,080.00 Margi…" at bounding box center [713, 555] width 1011 height 260
click at [1075, 24] on button "Add product" at bounding box center [1077, 20] width 74 height 22
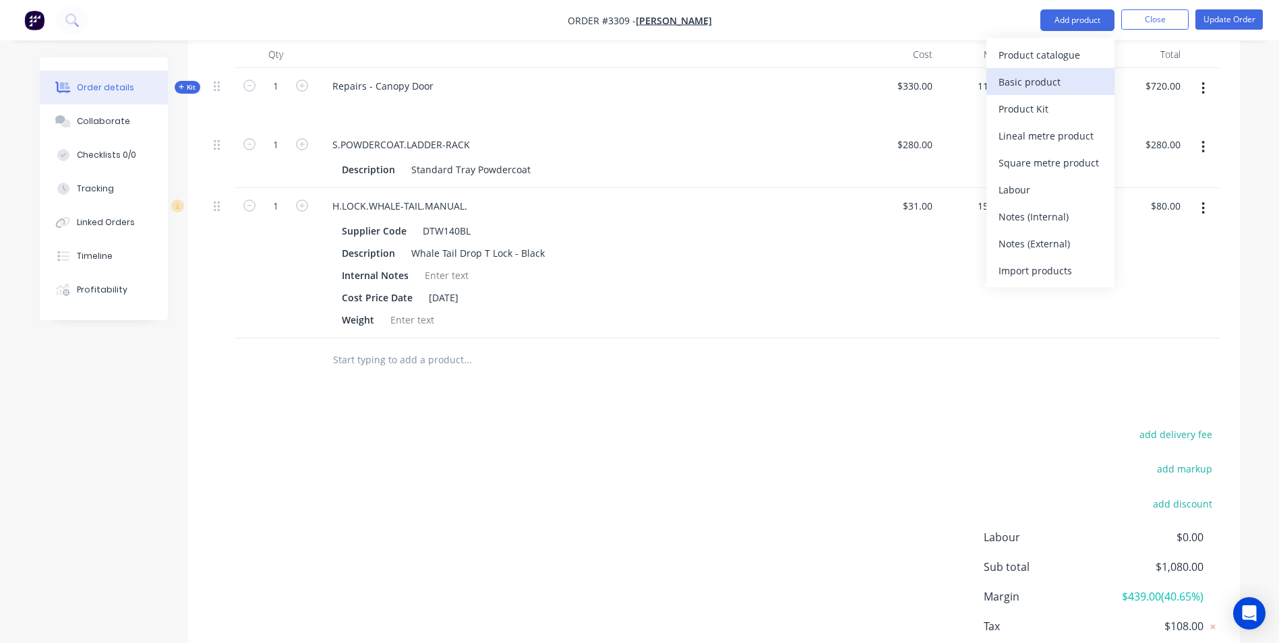
click at [1046, 89] on div "Basic product" at bounding box center [1050, 82] width 104 height 20
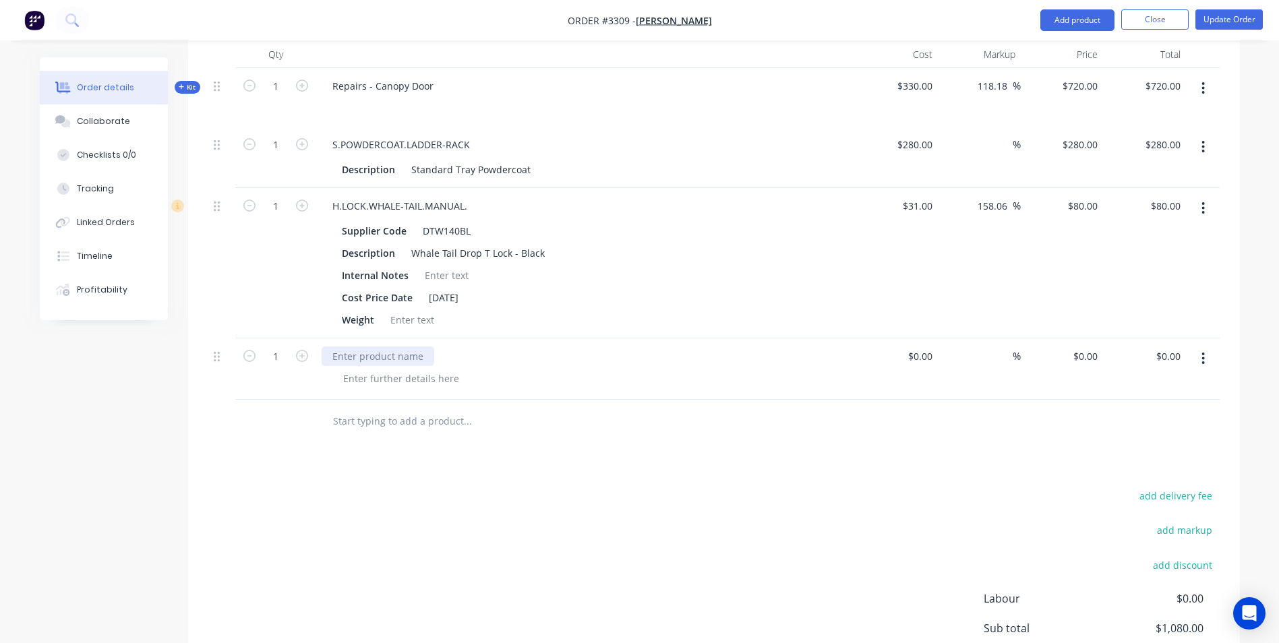
click at [384, 355] on div at bounding box center [378, 356] width 113 height 20
click at [397, 478] on div "Products Show / Hide columns Add product Qty Cost Markup Price Total Kit 1 Repa…" at bounding box center [714, 380] width 1052 height 775
click at [408, 377] on div at bounding box center [401, 379] width 138 height 20
click at [468, 468] on div "Products Show / Hide columns Add product Qty Cost Markup Price Total Kit 1 Repa…" at bounding box center [714, 380] width 1052 height 775
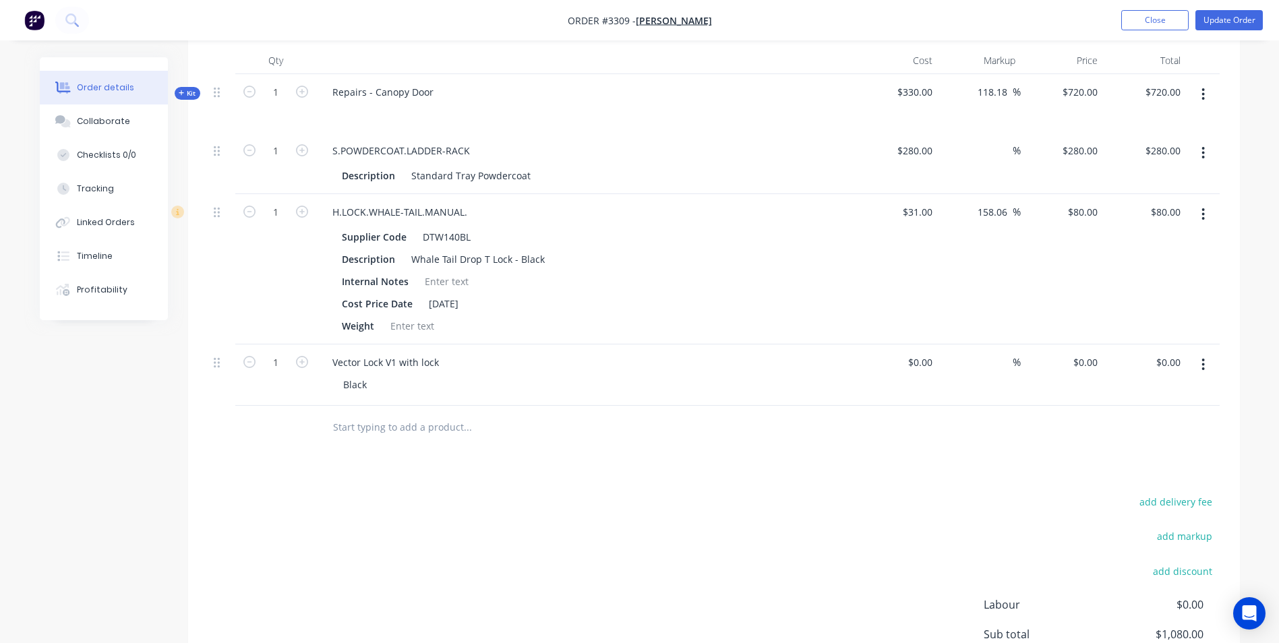
scroll to position [568, 0]
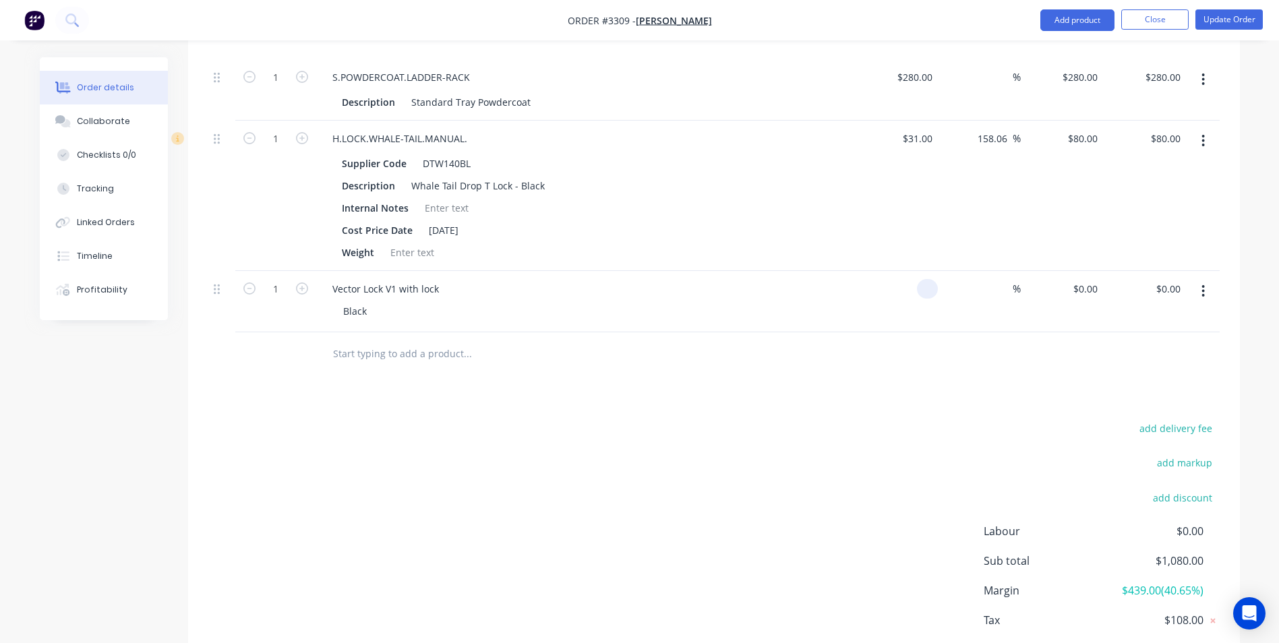
click at [918, 293] on div at bounding box center [927, 289] width 21 height 20
type input "$40.00"
type input "70"
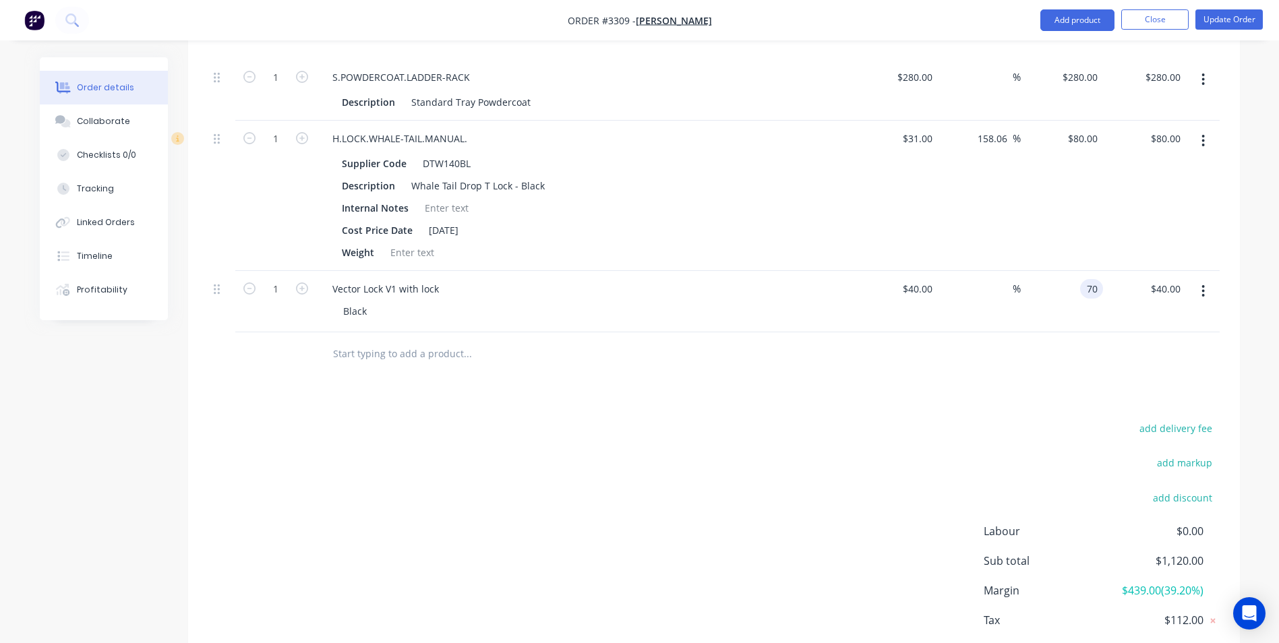
type input "75"
type input "$70.00"
drag, startPoint x: 767, startPoint y: 386, endPoint x: 764, endPoint y: 373, distance: 12.4
click at [764, 373] on div "Products Show / Hide columns Add product Qty Cost Markup Price Total Kit 1 Repa…" at bounding box center [714, 312] width 1052 height 775
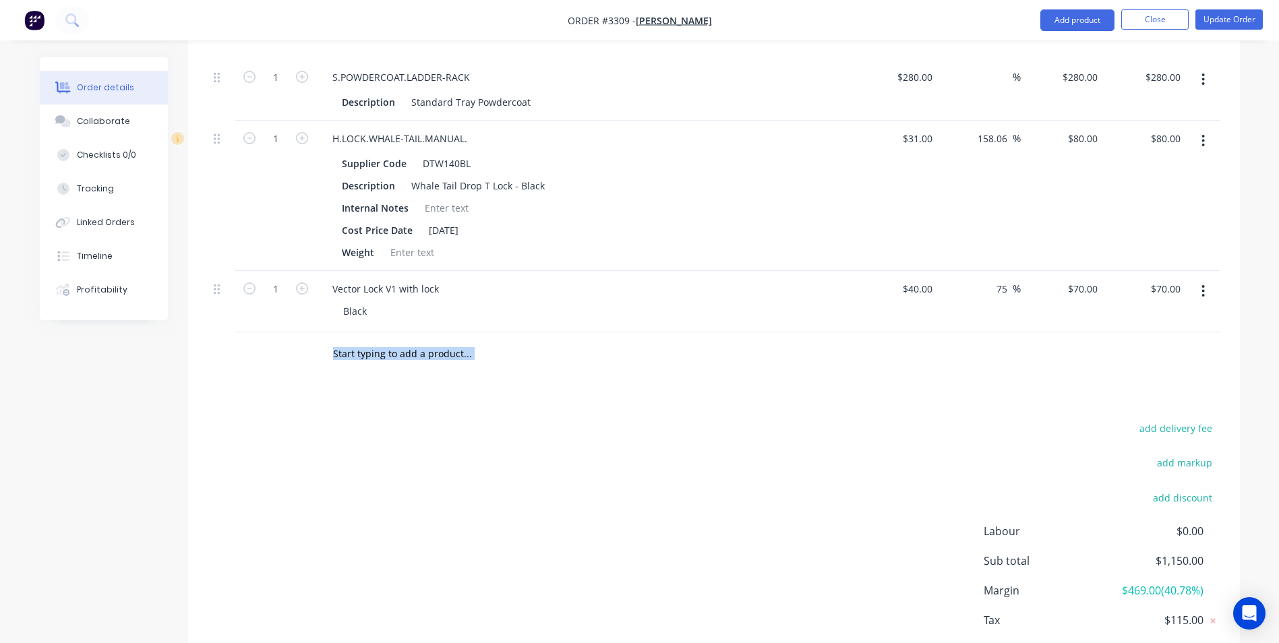
drag, startPoint x: 764, startPoint y: 373, endPoint x: 904, endPoint y: 385, distance: 140.0
click at [904, 386] on div "Products Show / Hide columns Add product Qty Cost Markup Price Total Kit 1 Repa…" at bounding box center [714, 312] width 1052 height 775
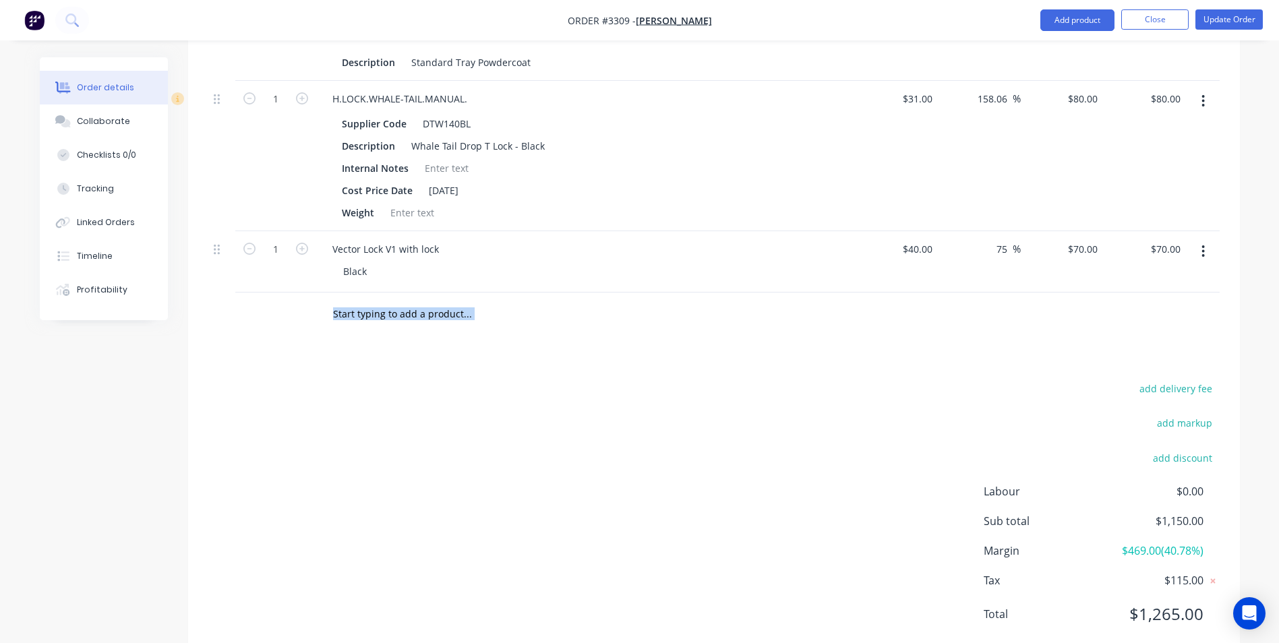
scroll to position [645, 0]
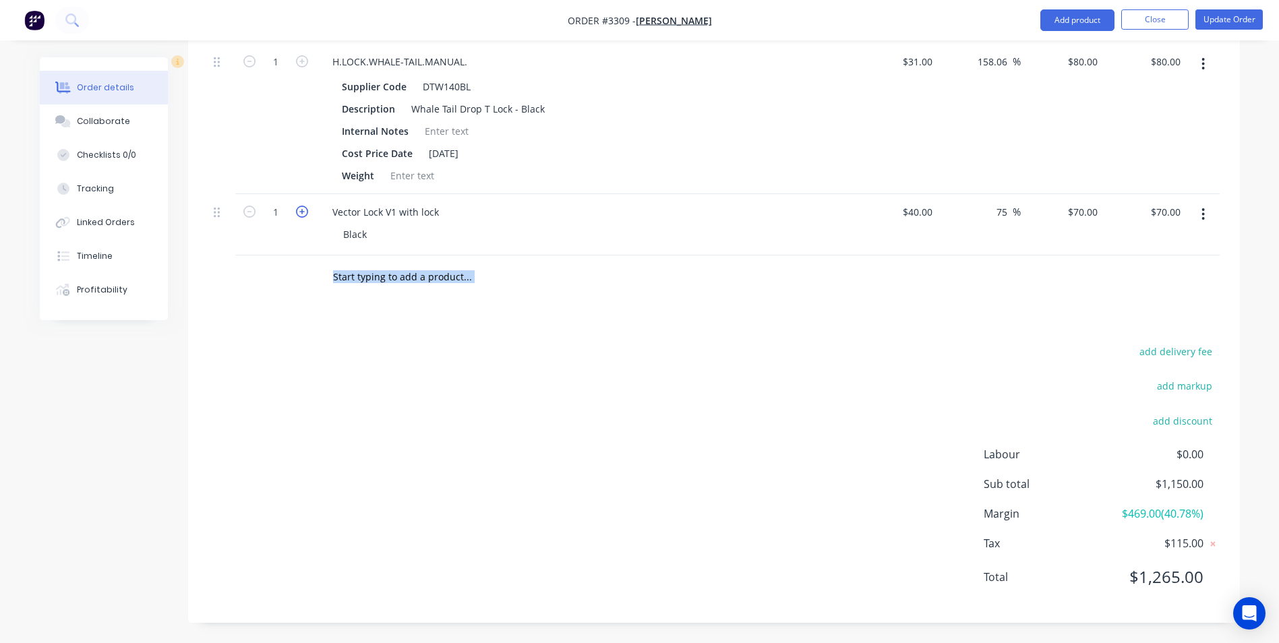
click at [303, 211] on icon "button" at bounding box center [302, 212] width 12 height 12
type input "2"
type input "$140.00"
click at [689, 286] on div at bounding box center [524, 277] width 404 height 27
click at [1003, 215] on input "75" at bounding box center [1004, 212] width 18 height 20
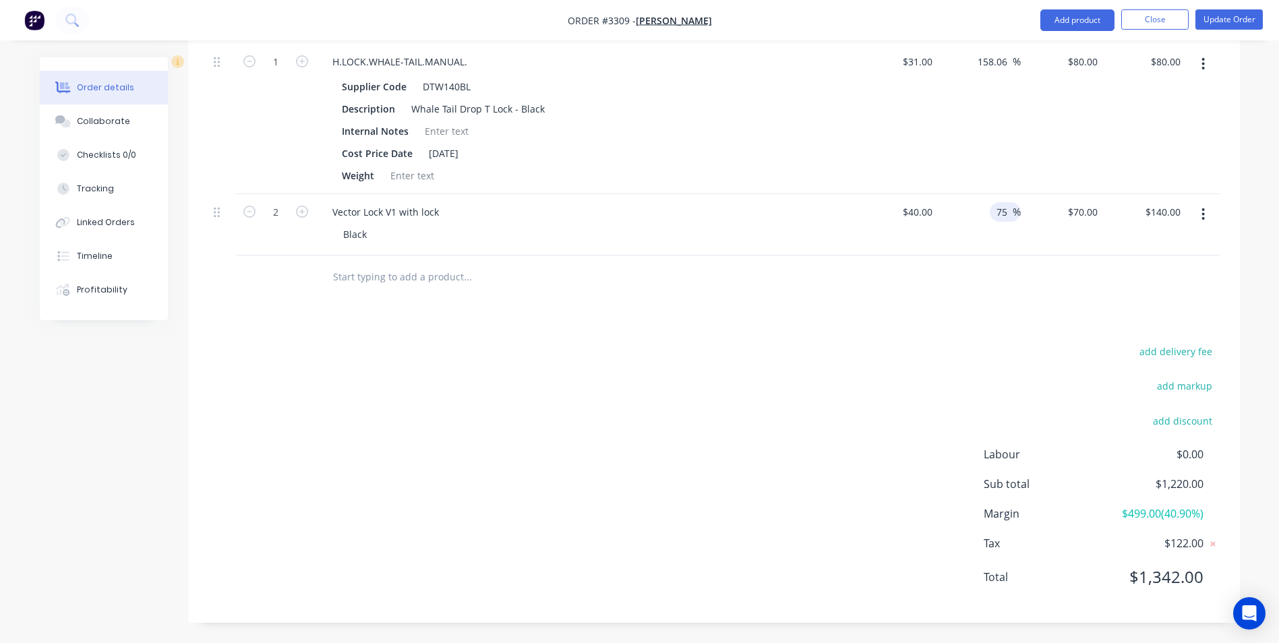
drag, startPoint x: 1010, startPoint y: 213, endPoint x: 994, endPoint y: 216, distance: 17.2
click at [994, 216] on div "75 75 %" at bounding box center [1005, 212] width 31 height 20
type input "$40.00"
type input "$80.00"
click at [878, 323] on div "Products Show / Hide columns Add product Qty Cost Markup Price Total Kit 1 Repa…" at bounding box center [714, 235] width 1052 height 775
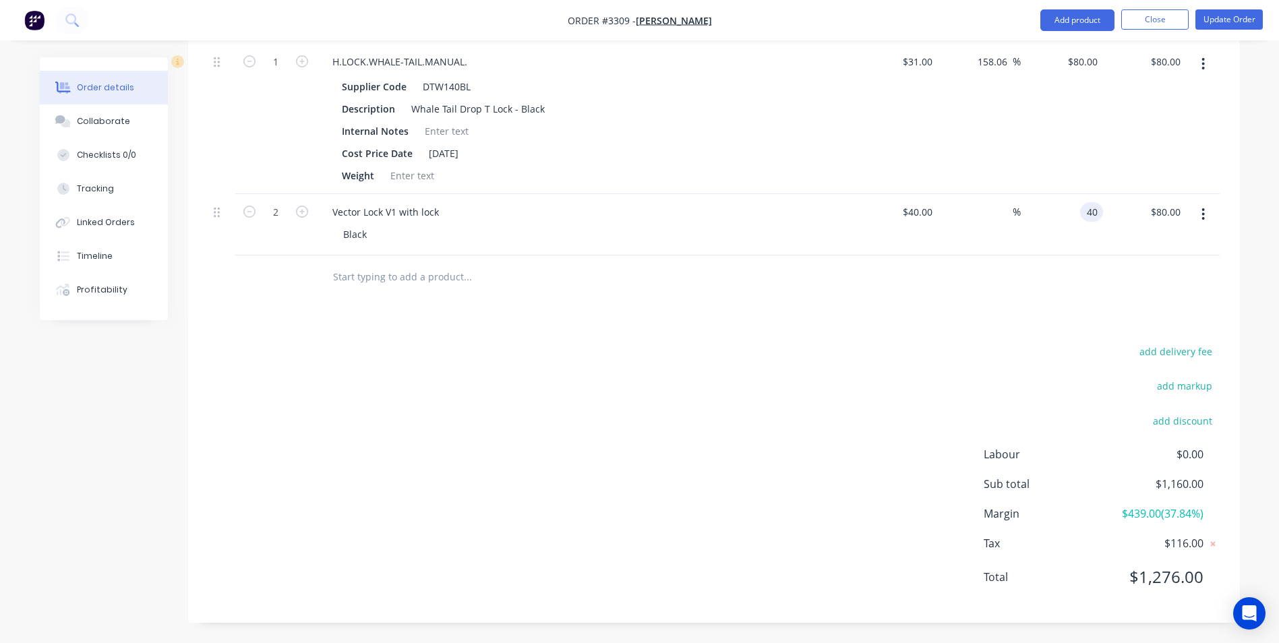
click at [1083, 211] on div "40 40" at bounding box center [1091, 212] width 23 height 20
type input "95"
click at [1022, 328] on div "Products Show / Hide columns Add product Qty Cost Markup Price Total Kit 1 Repa…" at bounding box center [714, 235] width 1052 height 775
type input "137.5"
type input "$95.00"
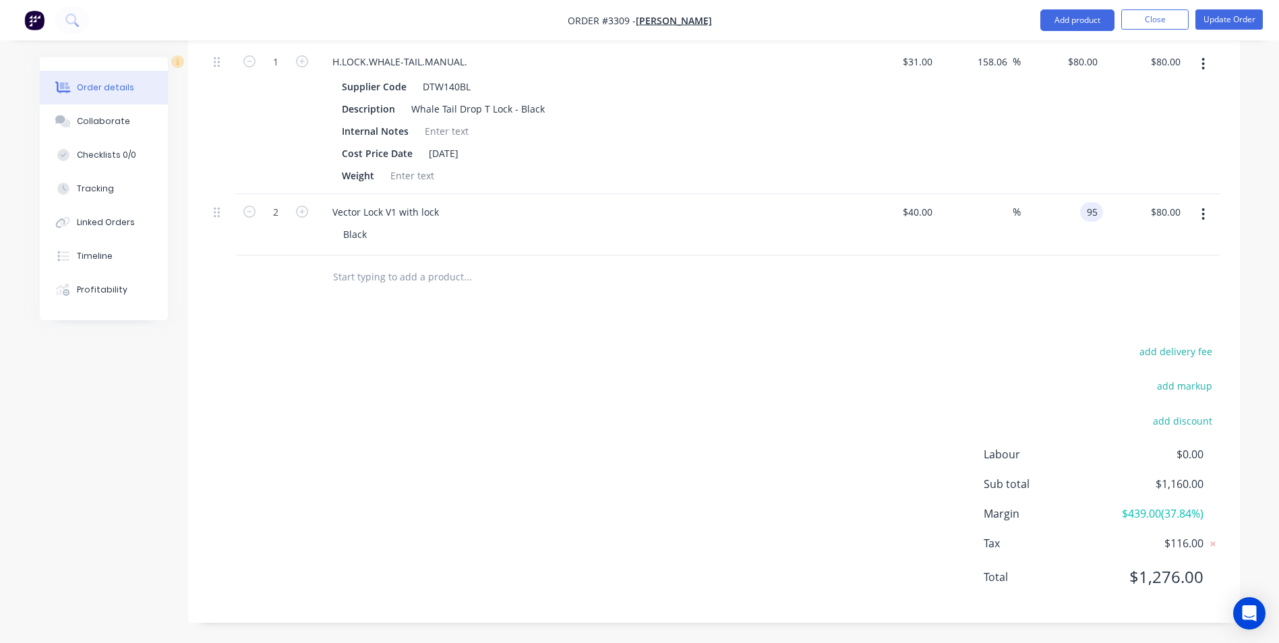
type input "$190.00"
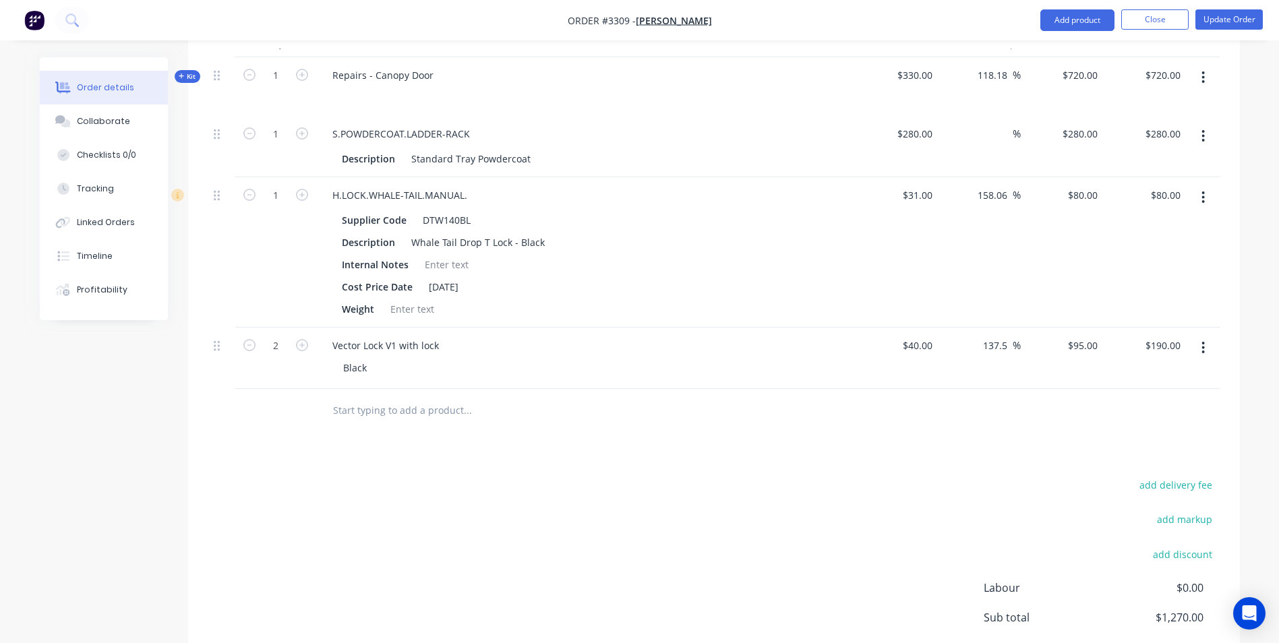
scroll to position [510, 0]
click at [299, 198] on icon "button" at bounding box center [302, 196] width 12 height 12
type input "2"
type input "$160.00"
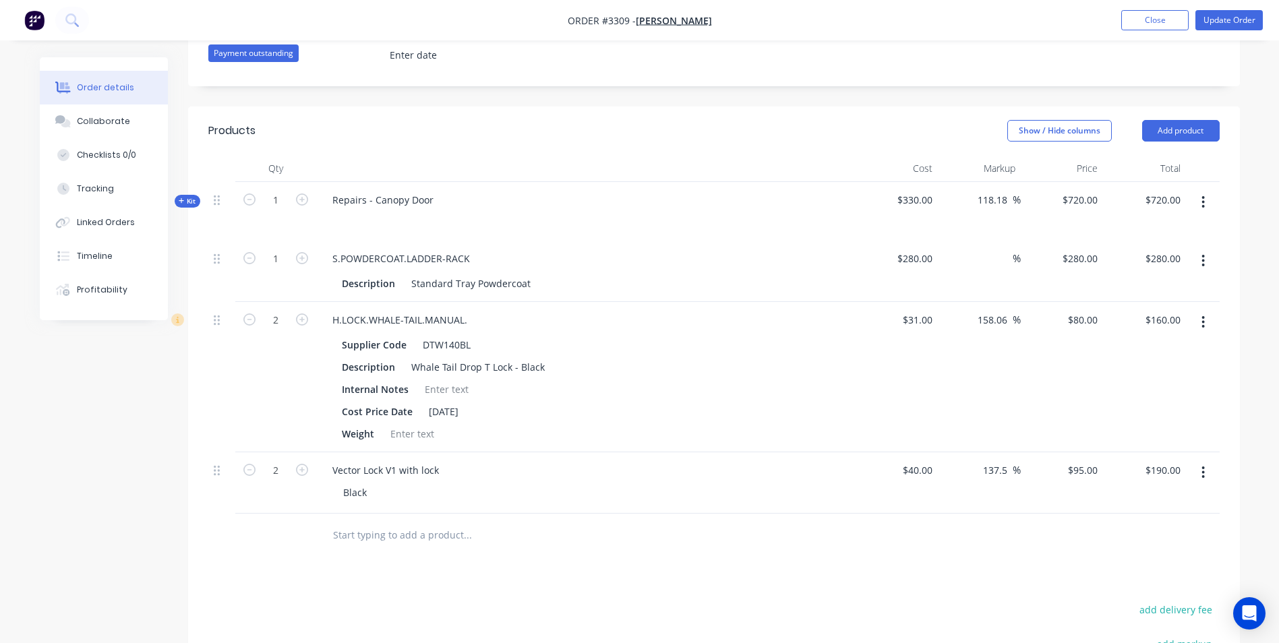
scroll to position [375, 0]
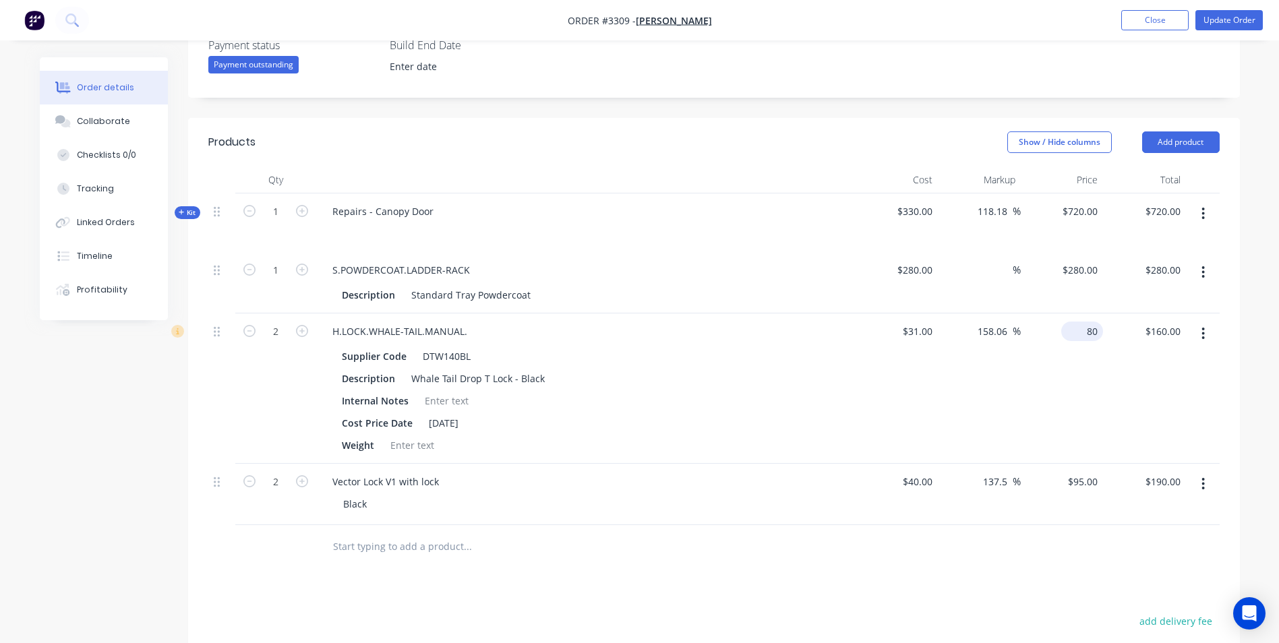
click at [1079, 329] on div "80 $80.00" at bounding box center [1062, 388] width 83 height 150
type input "65"
type input "109.68"
type input "$65.00"
type input "$130.00"
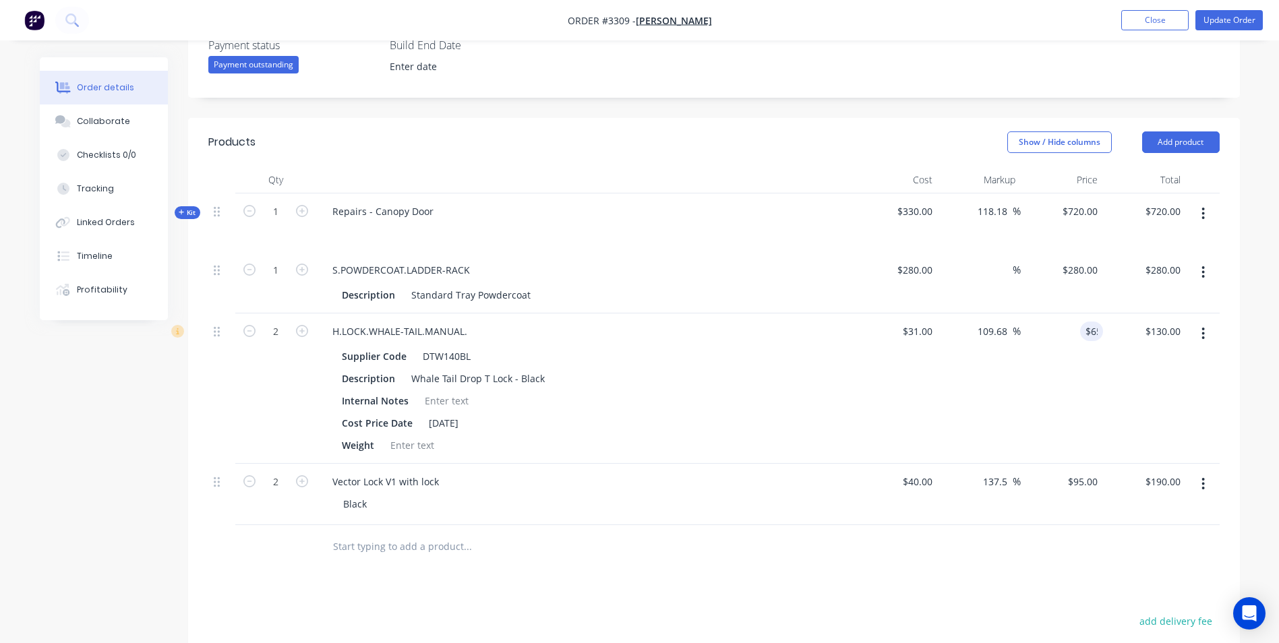
click at [1248, 302] on div "Order details Collaborate Checklists 0/0 Tracking Linked Orders Timeline Profit…" at bounding box center [639, 297] width 1227 height 1231
click at [1230, 16] on button "Update Order" at bounding box center [1228, 20] width 67 height 20
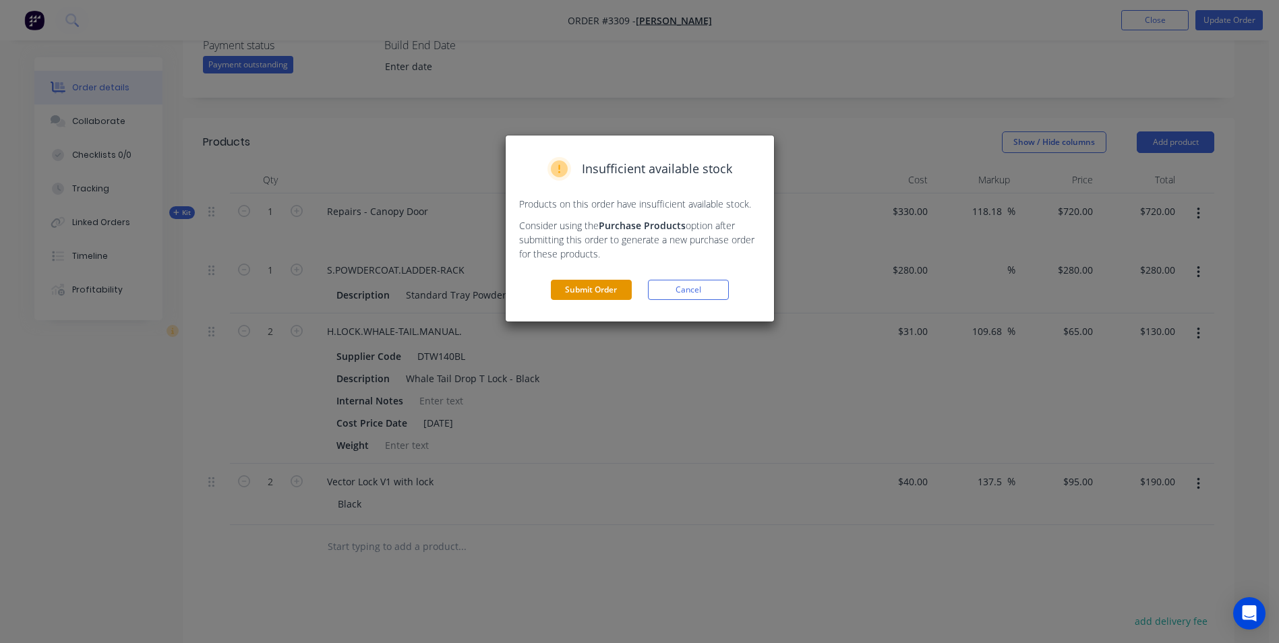
click at [564, 286] on button "Submit Order" at bounding box center [591, 290] width 81 height 20
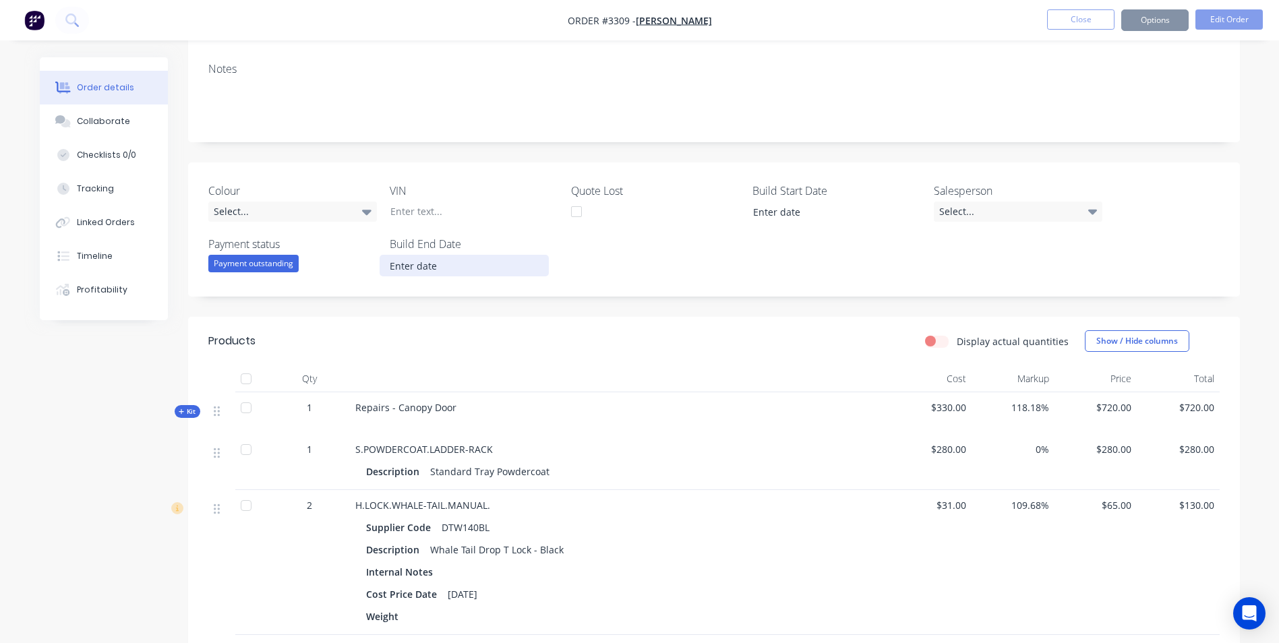
scroll to position [0, 0]
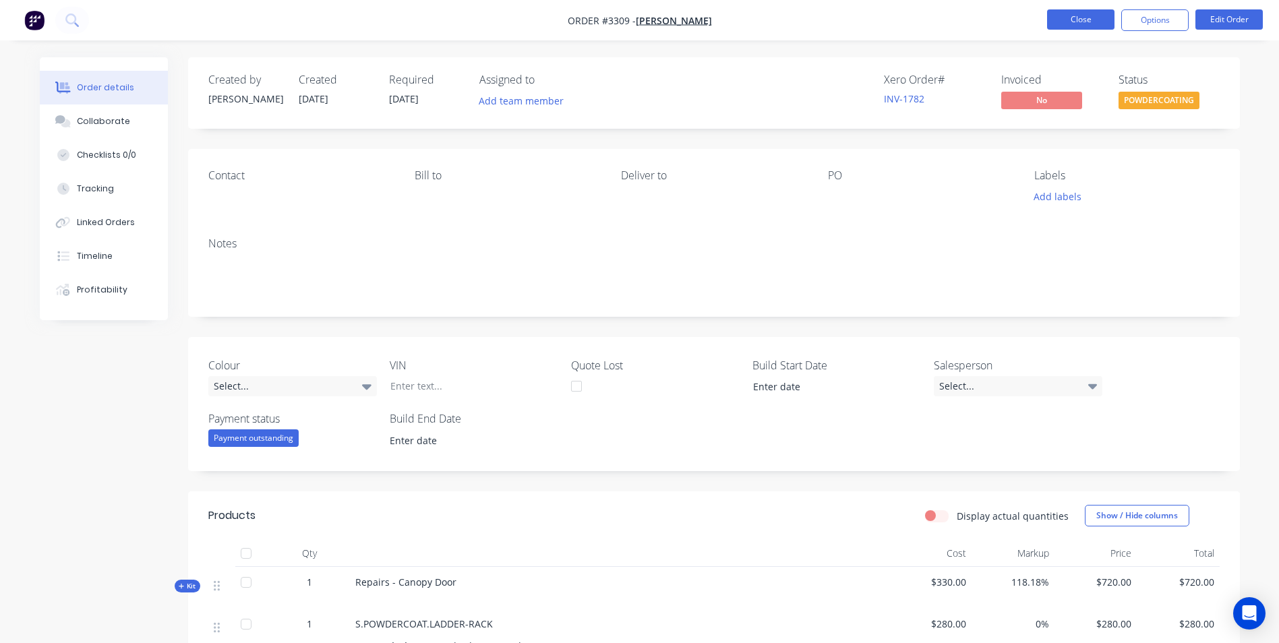
click at [1083, 21] on button "Close" at bounding box center [1080, 19] width 67 height 20
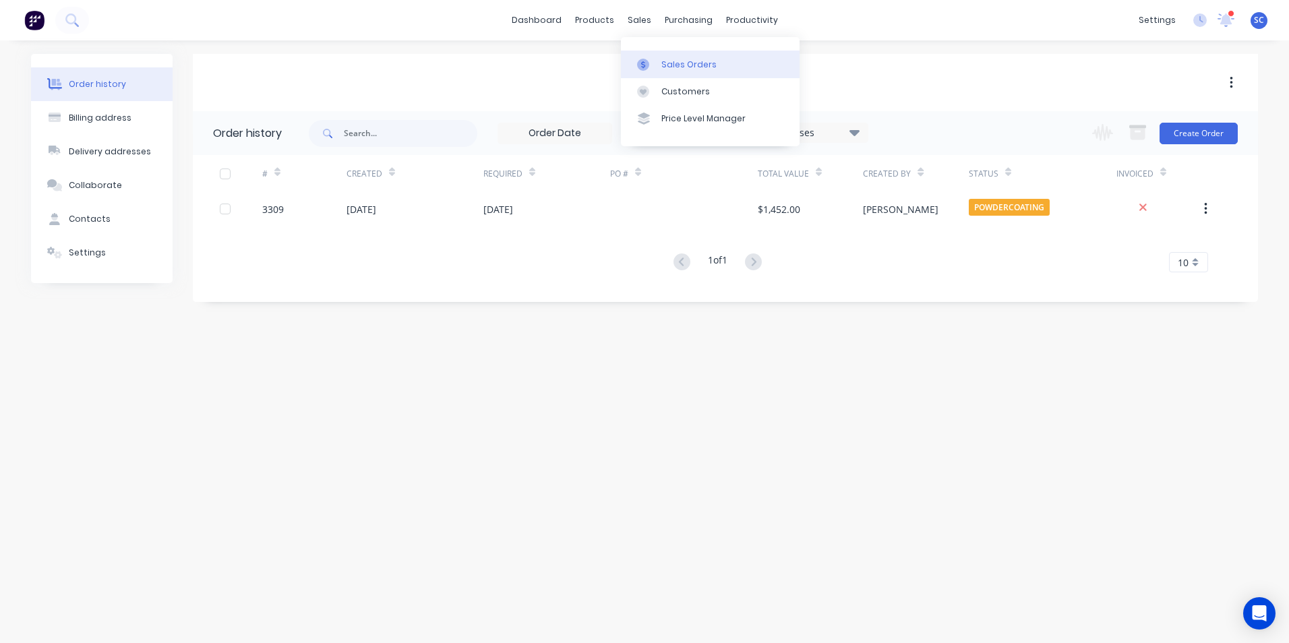
click at [646, 62] on icon at bounding box center [643, 65] width 12 height 12
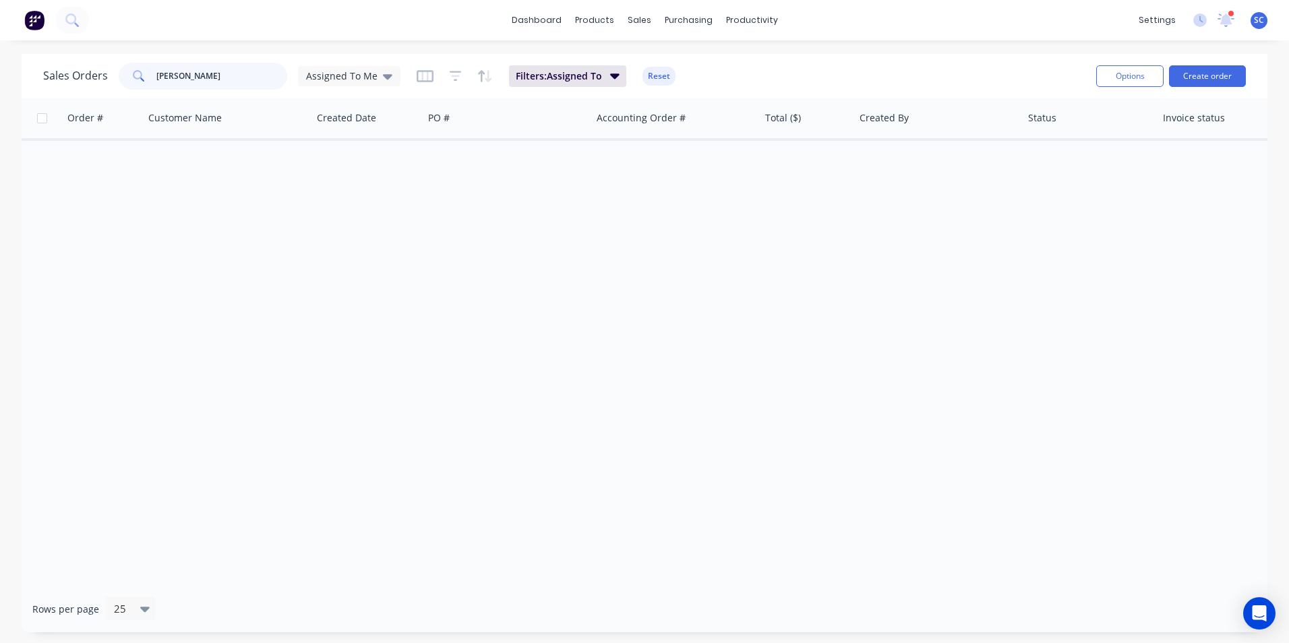
drag, startPoint x: 205, startPoint y: 76, endPoint x: -94, endPoint y: 71, distance: 298.7
click at [0, 71] on html "dashboard products sales purchasing productivity dashboard products Product Cat…" at bounding box center [644, 321] width 1289 height 643
type input "meridi"
click at [349, 80] on span "Assigned To Me" at bounding box center [341, 76] width 71 height 14
click at [329, 195] on button "None" at bounding box center [379, 191] width 154 height 16
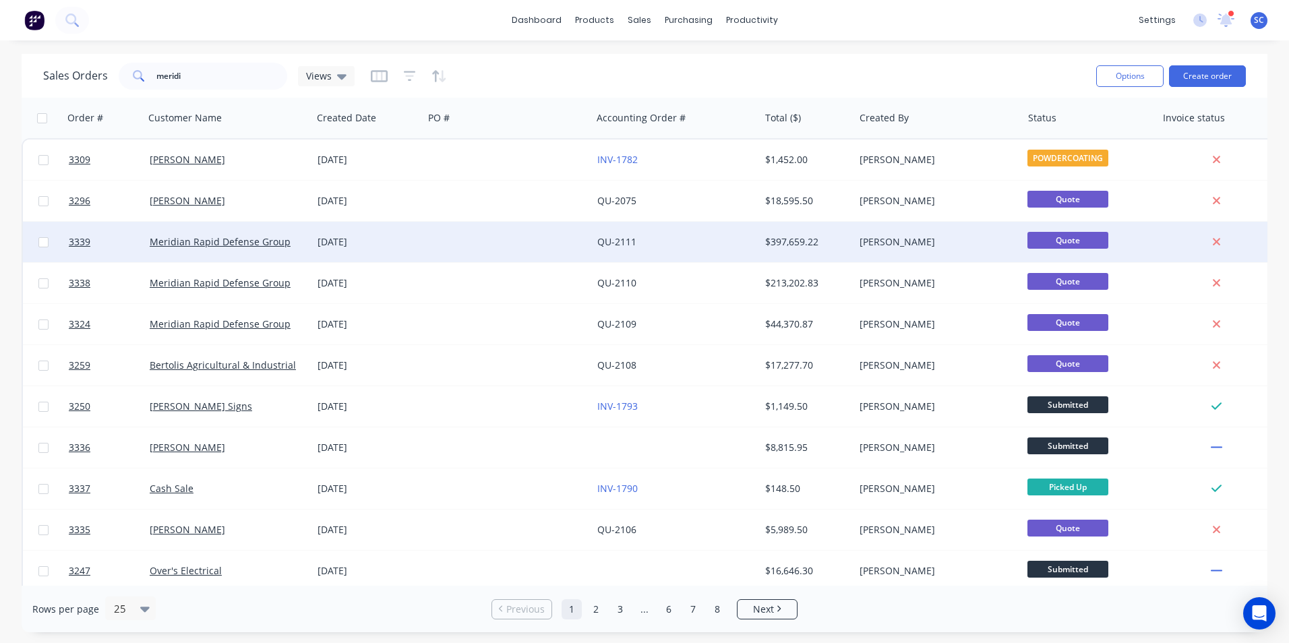
click at [504, 235] on div at bounding box center [507, 242] width 168 height 40
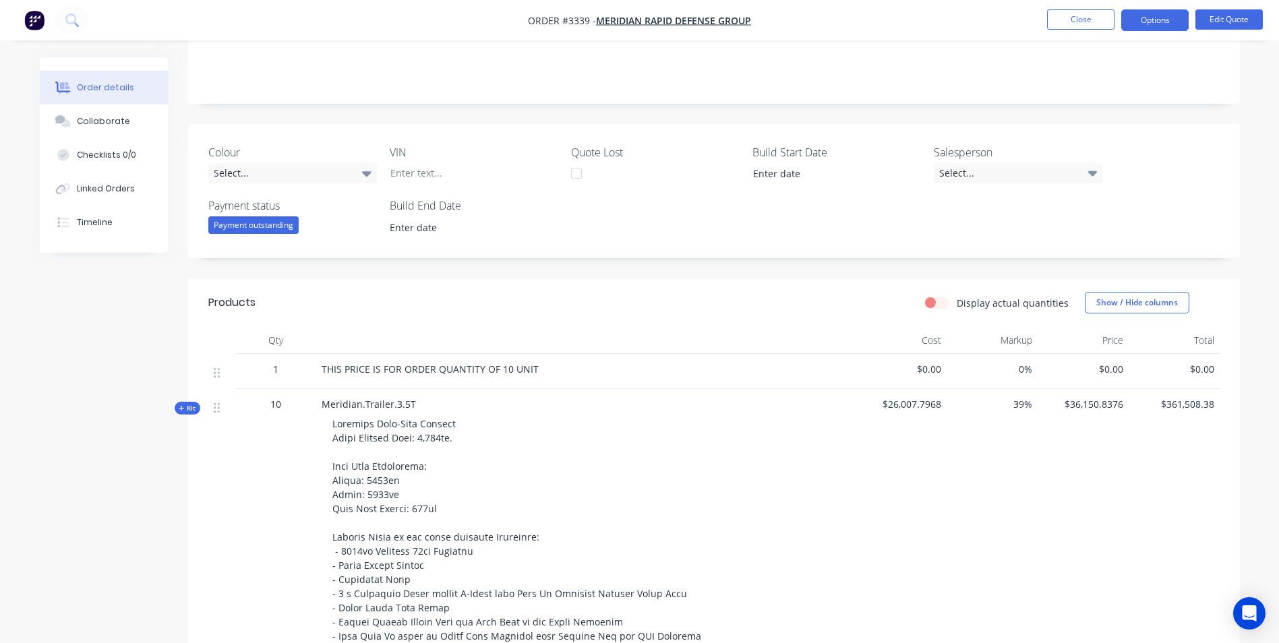
scroll to position [472, 0]
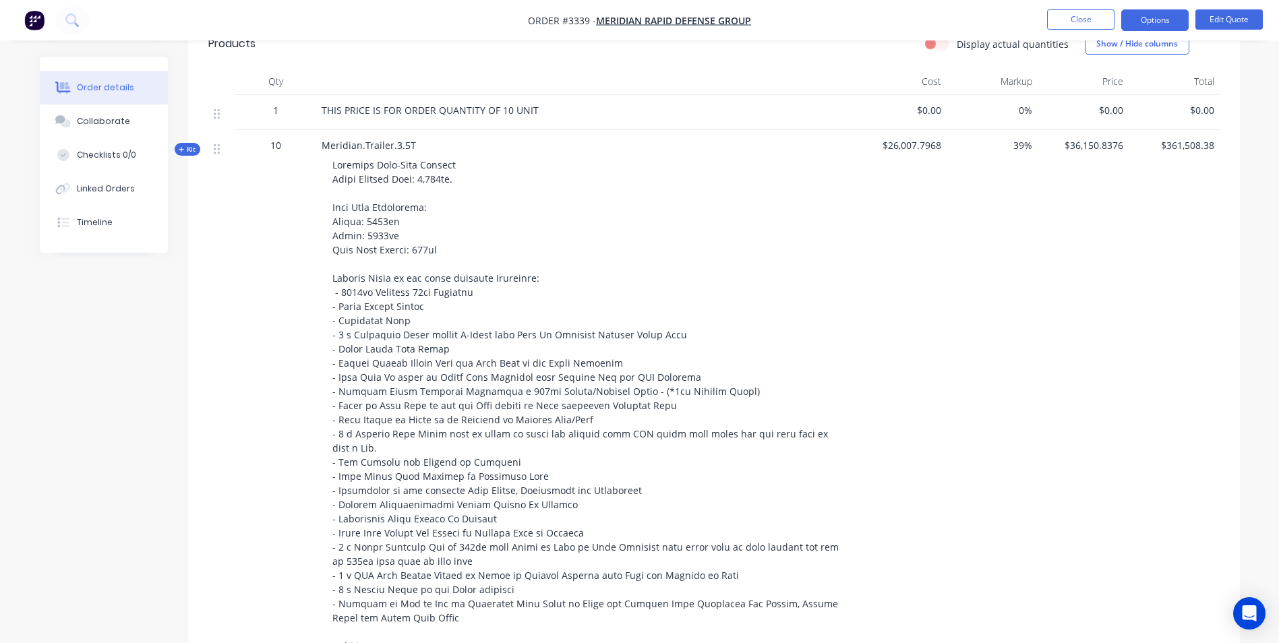
click at [184, 148] on icon at bounding box center [182, 149] width 6 height 7
click at [1076, 21] on button "Close" at bounding box center [1080, 19] width 67 height 20
